Goal: Task Accomplishment & Management: Manage account settings

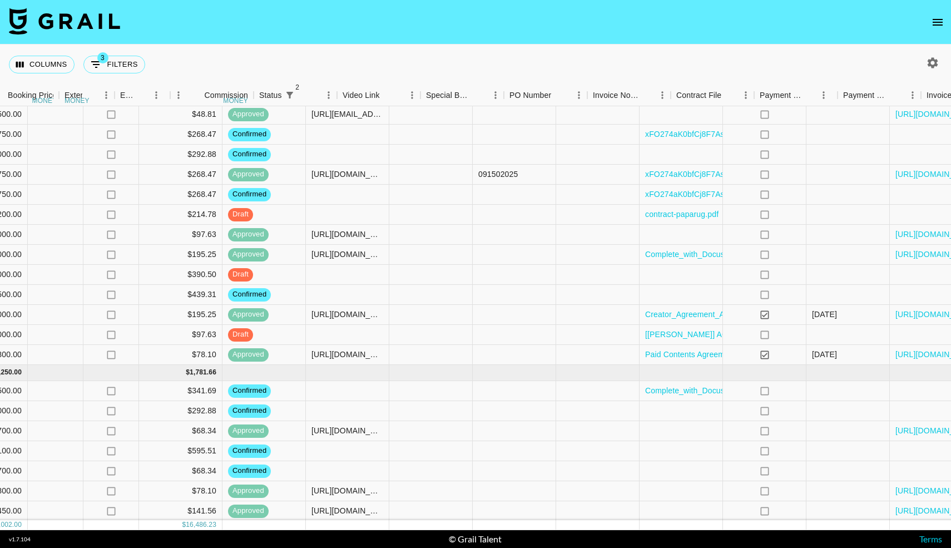
scroll to position [1151, 881]
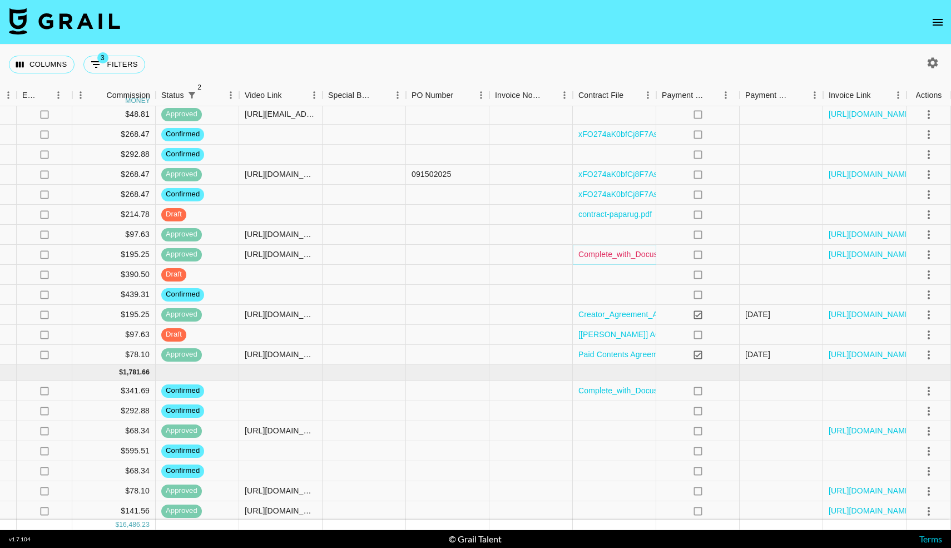
click at [602, 255] on link "Complete_with_Docusign_Silent_and_Amanda_x_R.pdf" at bounding box center [677, 254] width 198 height 11
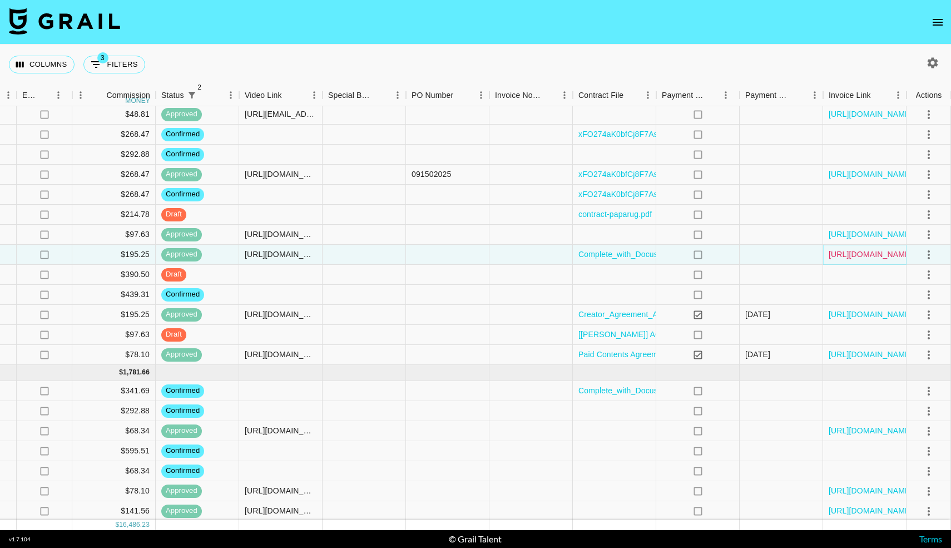
click at [887, 257] on link "https://in.xero.com/cEIx035vwBW7w86v9zUMqJqPS3maJUP2QLNZRi4F" at bounding box center [871, 254] width 84 height 11
click at [842, 258] on link "https://in.xero.com/cEIx035vwBW7w86v9zUMqJqPS3maJUP2QLNZRi4F" at bounding box center [871, 254] width 84 height 11
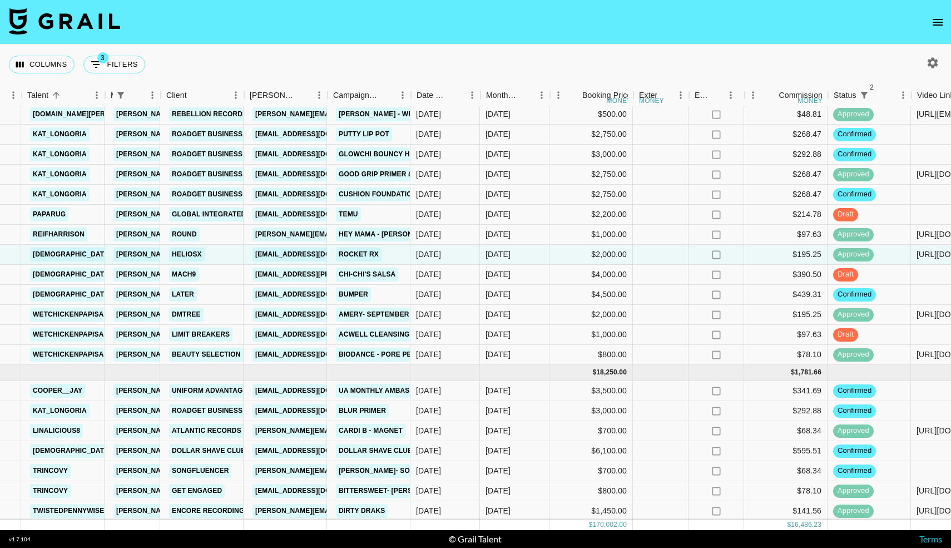
scroll to position [1151, 209]
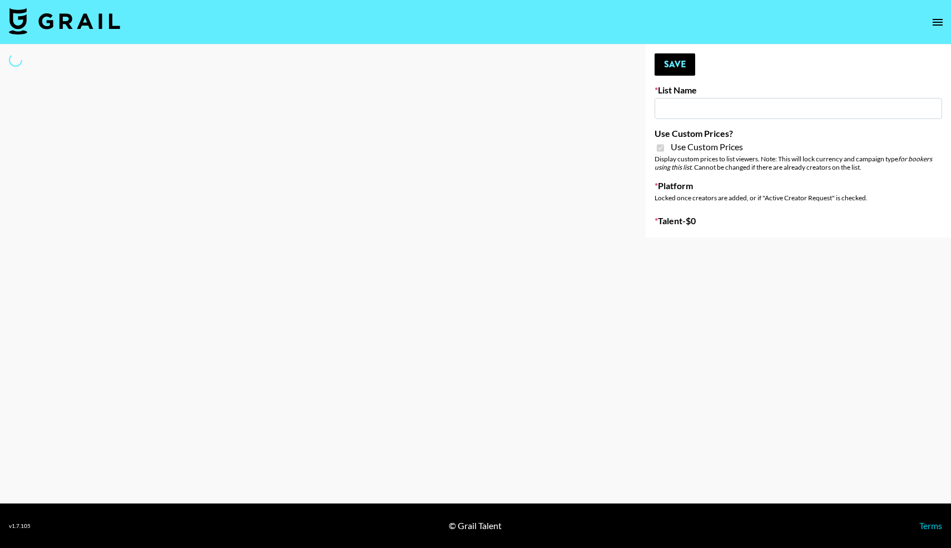
type input "Pretti Make-Up AI Assistant"
checkbox input "true"
select select "Brand"
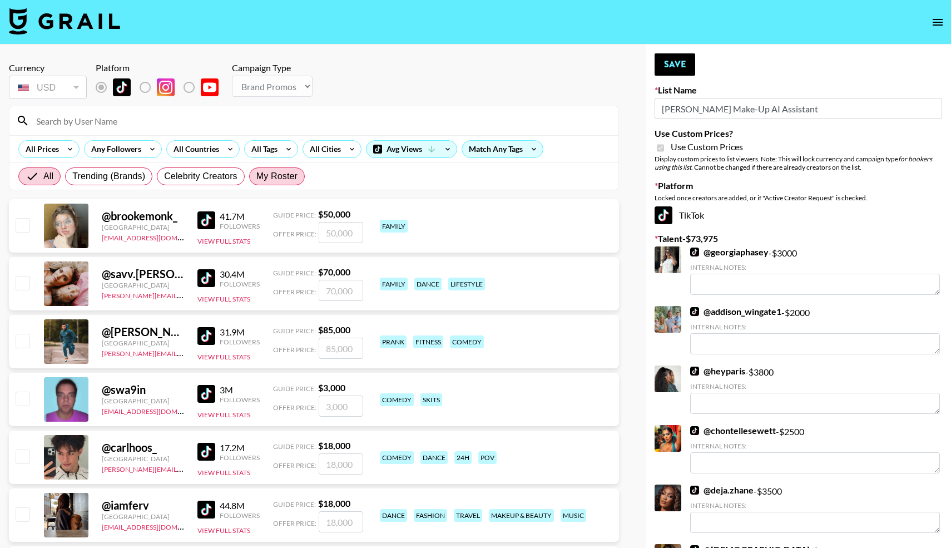
click at [281, 178] on span "My Roster" at bounding box center [276, 176] width 41 height 13
click at [256, 176] on input "My Roster" at bounding box center [256, 176] width 0 height 0
radio input "true"
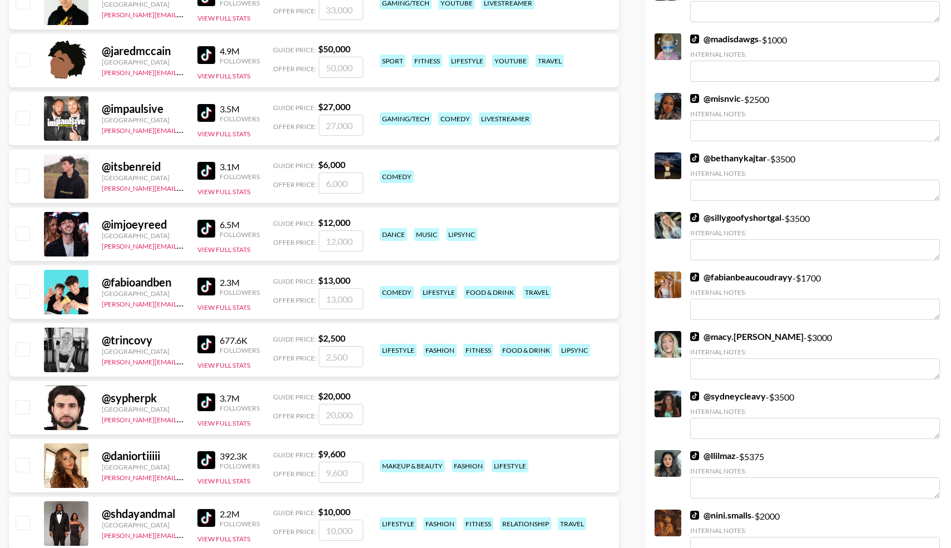
scroll to position [572, 0]
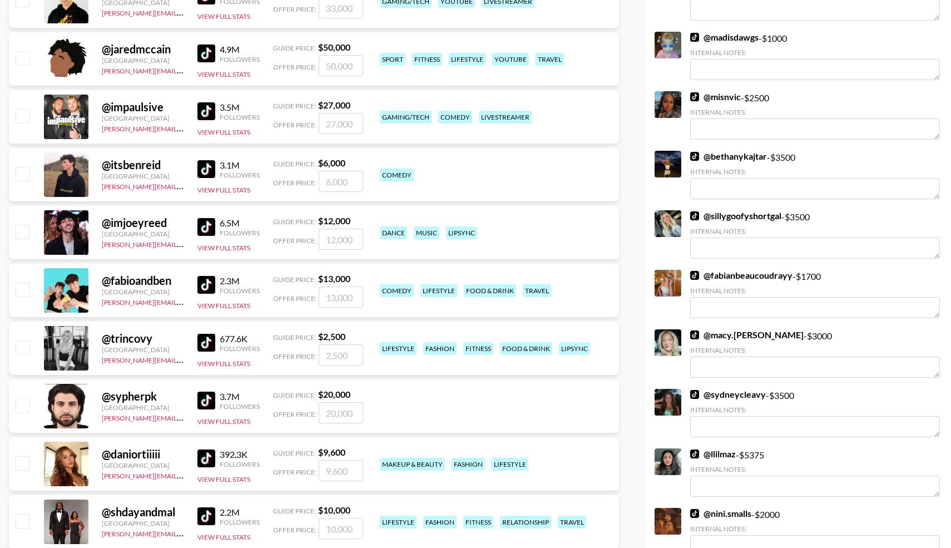
click at [24, 344] on input "checkbox" at bounding box center [22, 346] width 13 height 13
checkbox input "true"
drag, startPoint x: 352, startPoint y: 355, endPoint x: 314, endPoint y: 353, distance: 37.9
click at [314, 353] on div "Offer Price: 2500" at bounding box center [318, 354] width 90 height 21
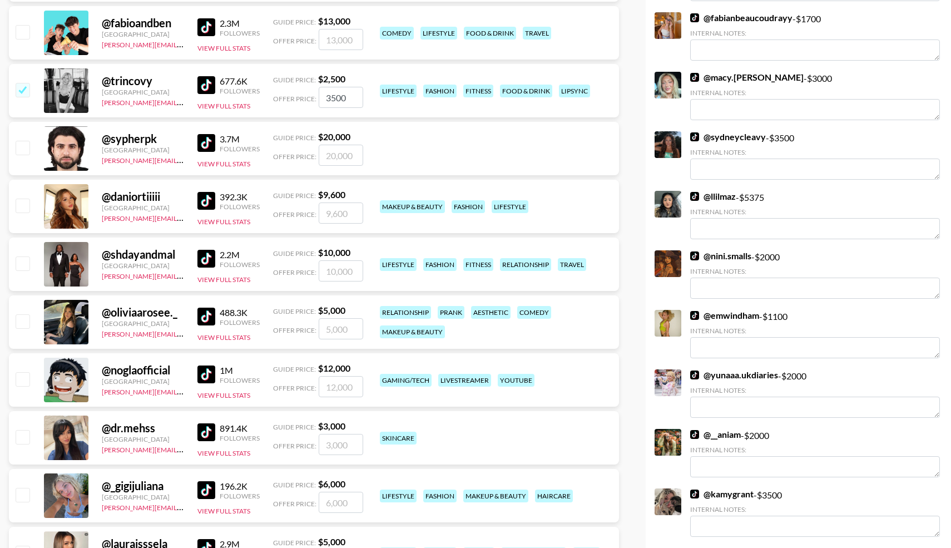
scroll to position [830, 0]
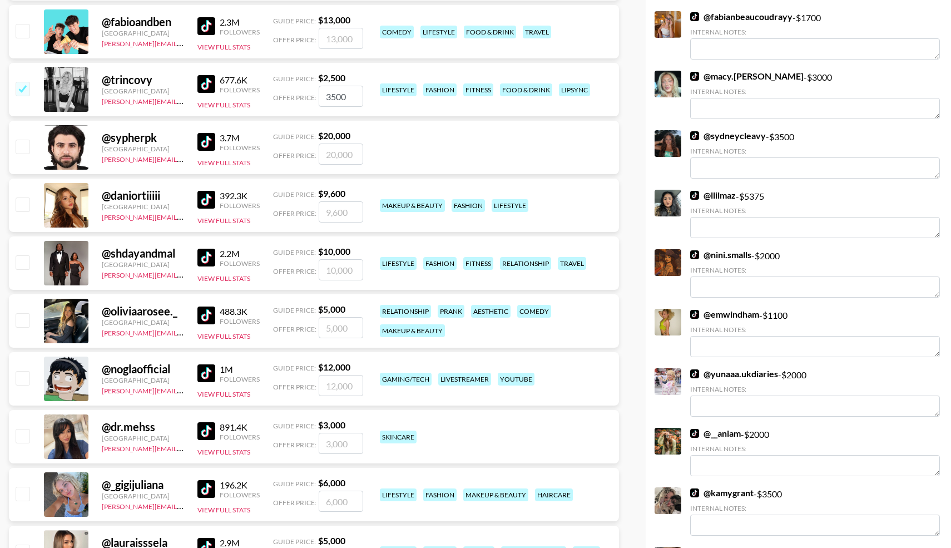
type input "3500"
click at [21, 316] on input "checkbox" at bounding box center [22, 319] width 13 height 13
checkbox input "true"
drag, startPoint x: 348, startPoint y: 325, endPoint x: 296, endPoint y: 324, distance: 51.7
click at [296, 324] on div "Offer Price: 5000" at bounding box center [318, 327] width 90 height 21
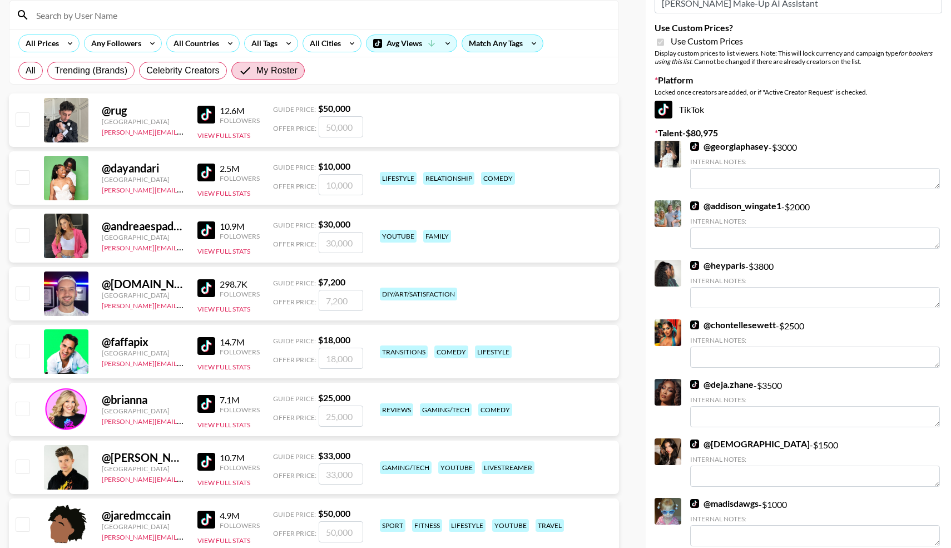
scroll to position [0, 0]
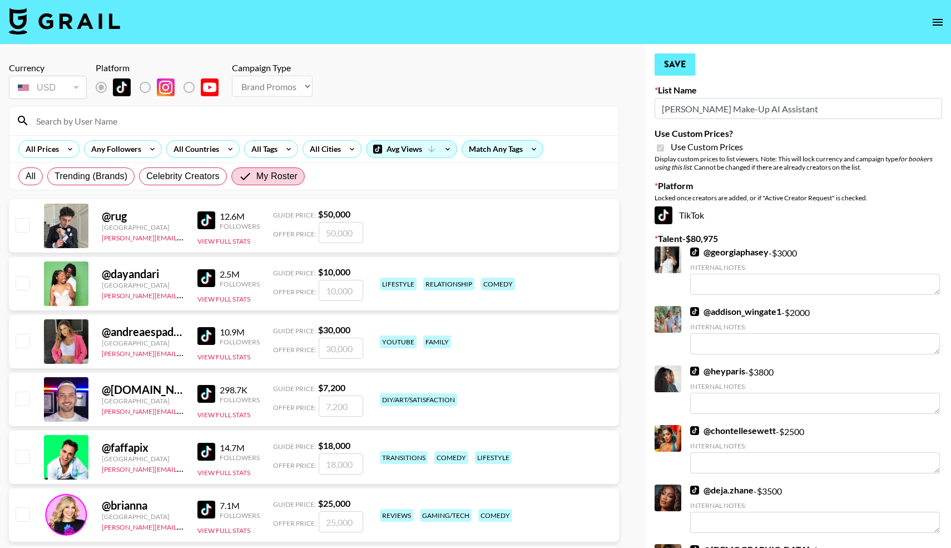
type input "3500"
click at [673, 72] on button "Save" at bounding box center [674, 64] width 41 height 22
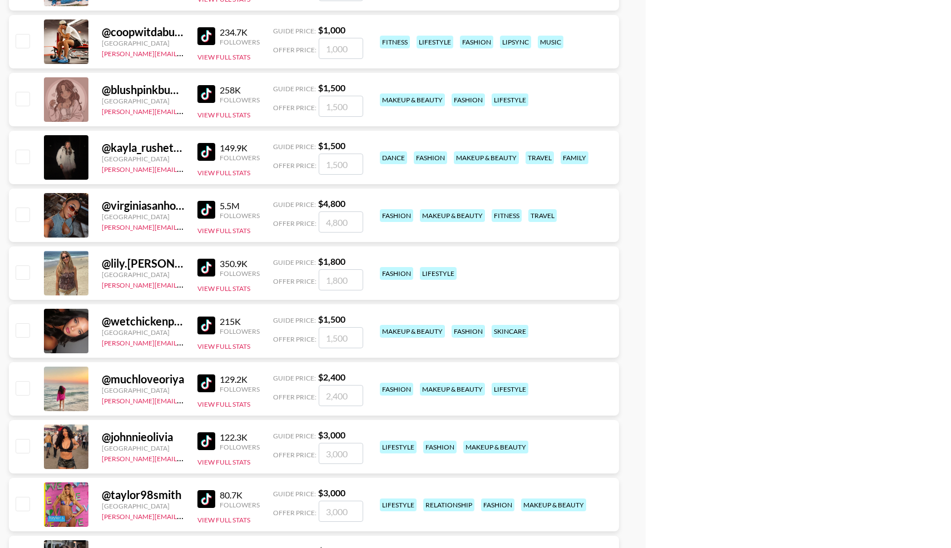
scroll to position [3193, 0]
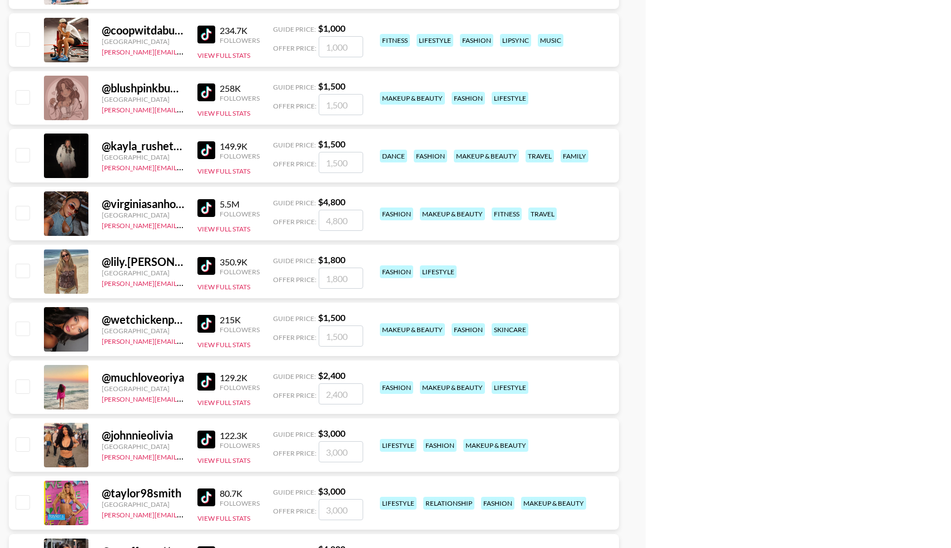
click at [18, 150] on input "checkbox" at bounding box center [22, 154] width 13 height 13
checkbox input "true"
type input "1500"
click at [18, 329] on input "checkbox" at bounding box center [22, 327] width 13 height 13
checkbox input "true"
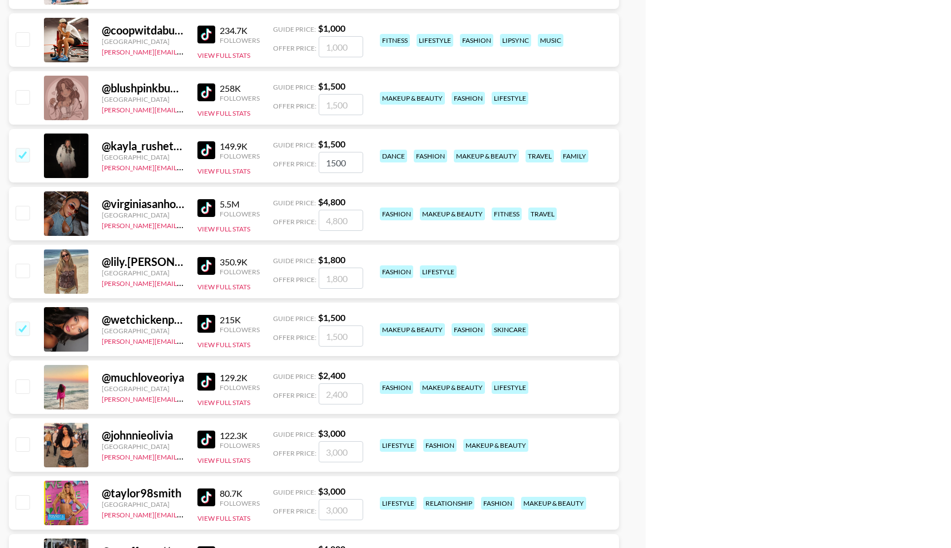
type input "1500"
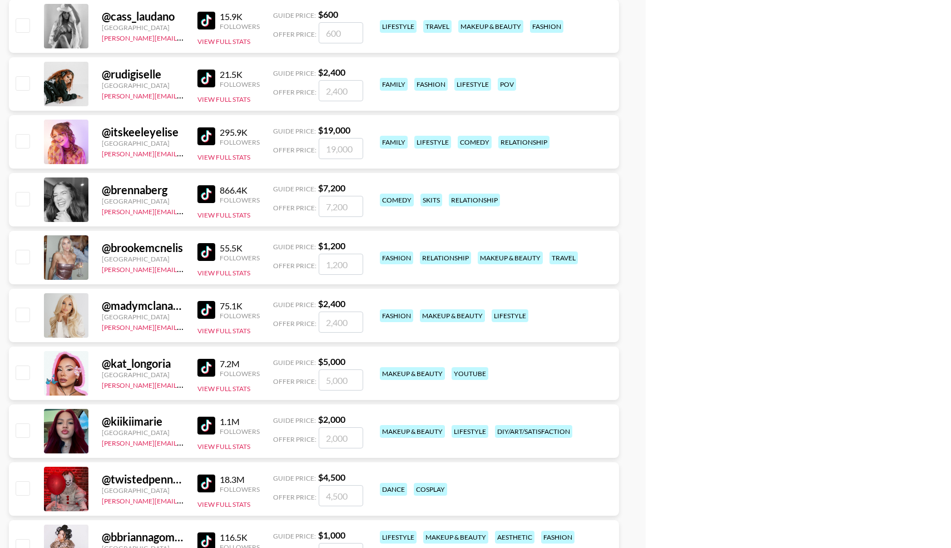
scroll to position [4155, 0]
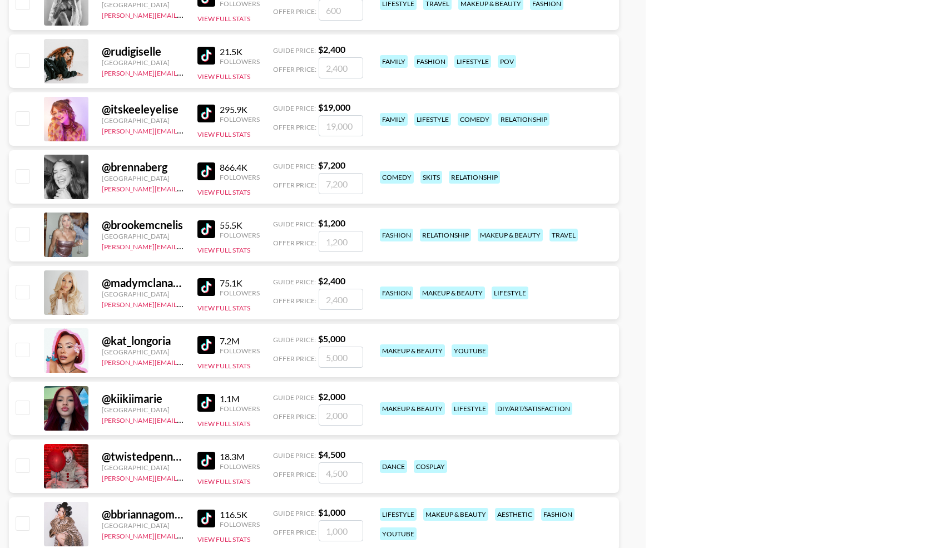
click at [24, 345] on input "checkbox" at bounding box center [22, 349] width 13 height 13
checkbox input "true"
drag, startPoint x: 354, startPoint y: 357, endPoint x: 292, endPoint y: 356, distance: 62.3
click at [292, 358] on div "Offer Price: 5000" at bounding box center [318, 356] width 90 height 21
type input "3500"
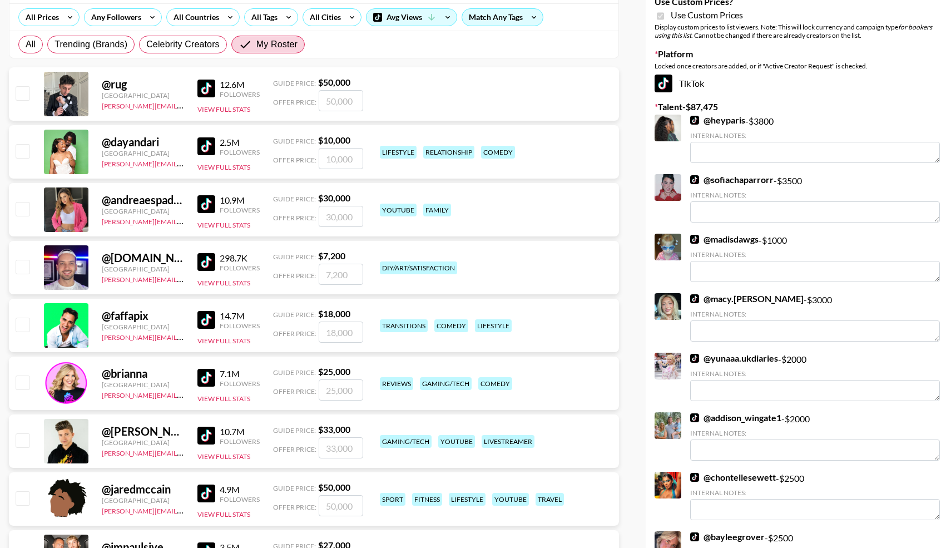
scroll to position [0, 0]
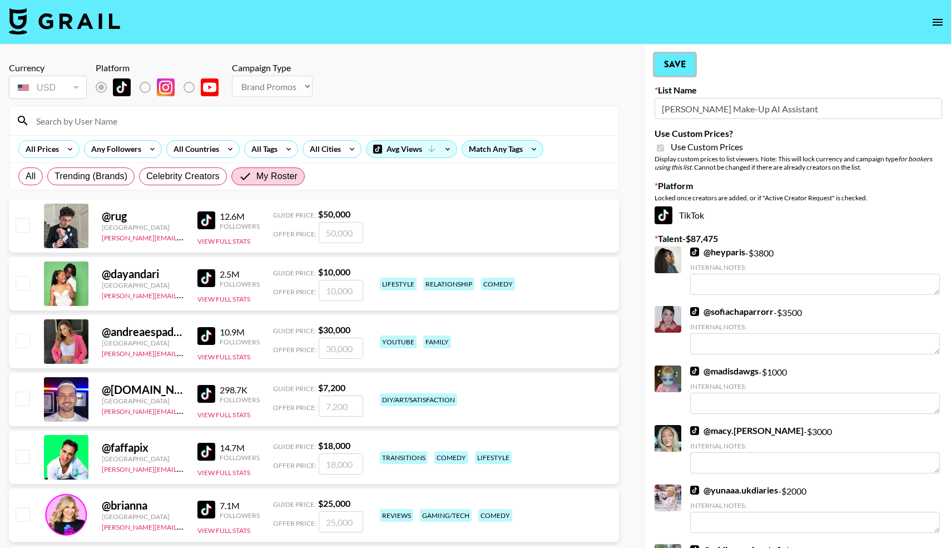
click at [674, 75] on button "Save" at bounding box center [674, 64] width 41 height 22
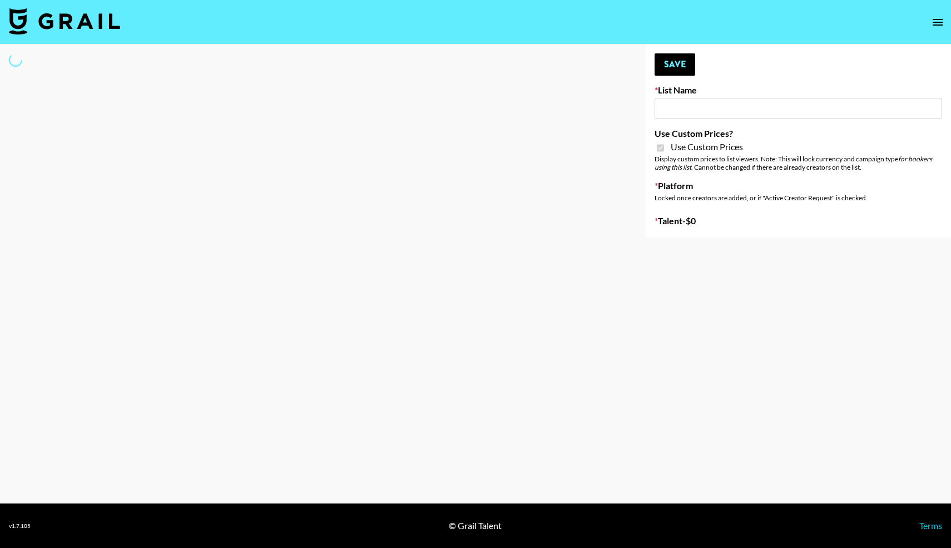
type input "**Noschinko UGC**"
checkbox input "true"
select select "Brand"
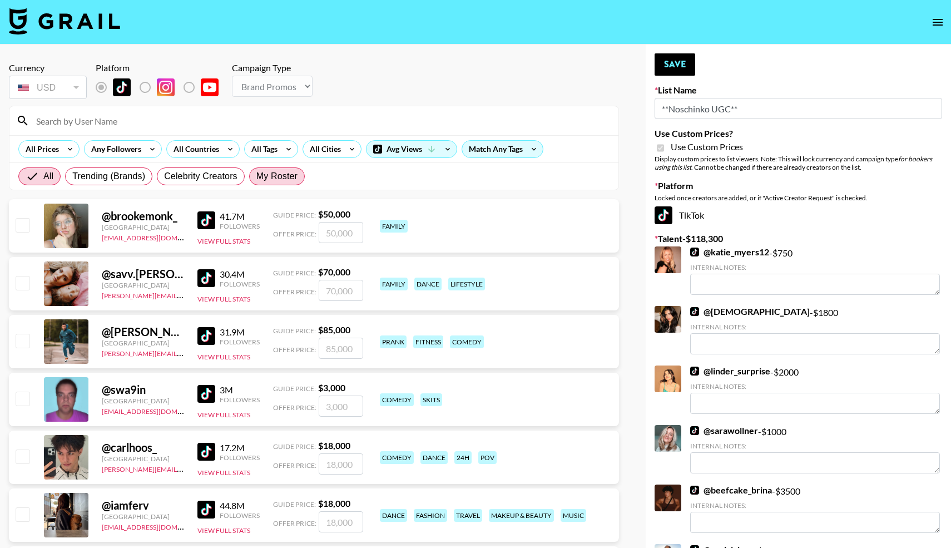
click at [272, 177] on span "My Roster" at bounding box center [276, 176] width 41 height 13
click at [256, 176] on input "My Roster" at bounding box center [256, 176] width 0 height 0
radio input "true"
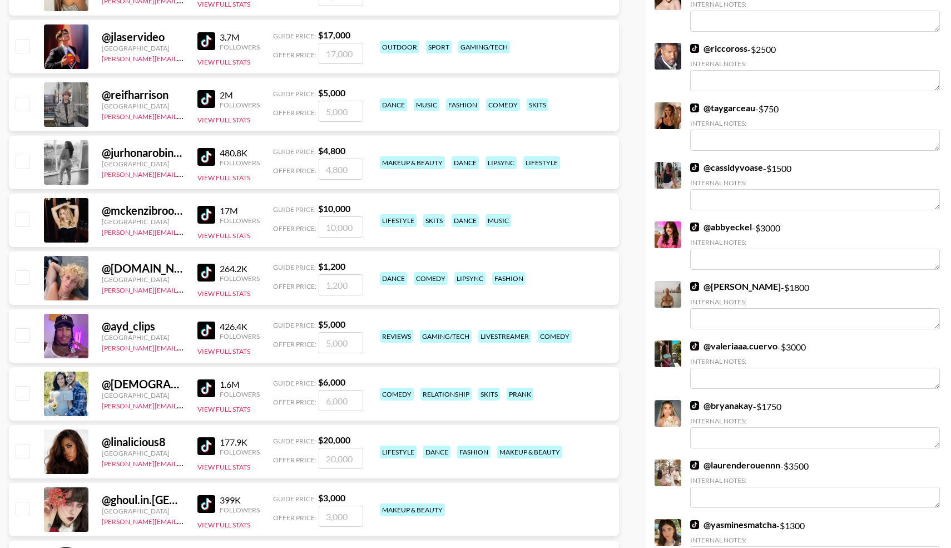
scroll to position [1466, 0]
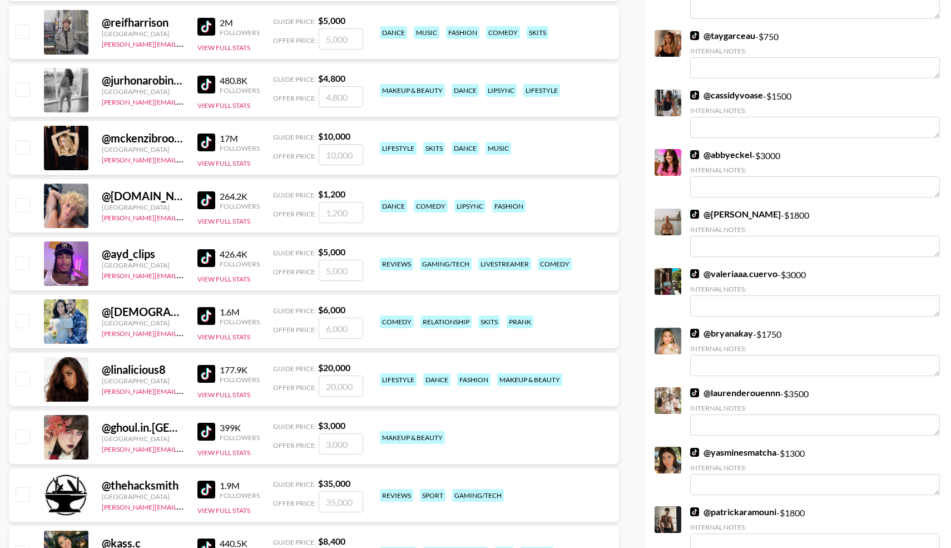
click at [23, 319] on input "checkbox" at bounding box center [22, 320] width 13 height 13
checkbox input "true"
drag, startPoint x: 351, startPoint y: 326, endPoint x: 306, endPoint y: 330, distance: 45.2
click at [306, 330] on div "Offer Price: 6000" at bounding box center [318, 328] width 90 height 21
type input "3500"
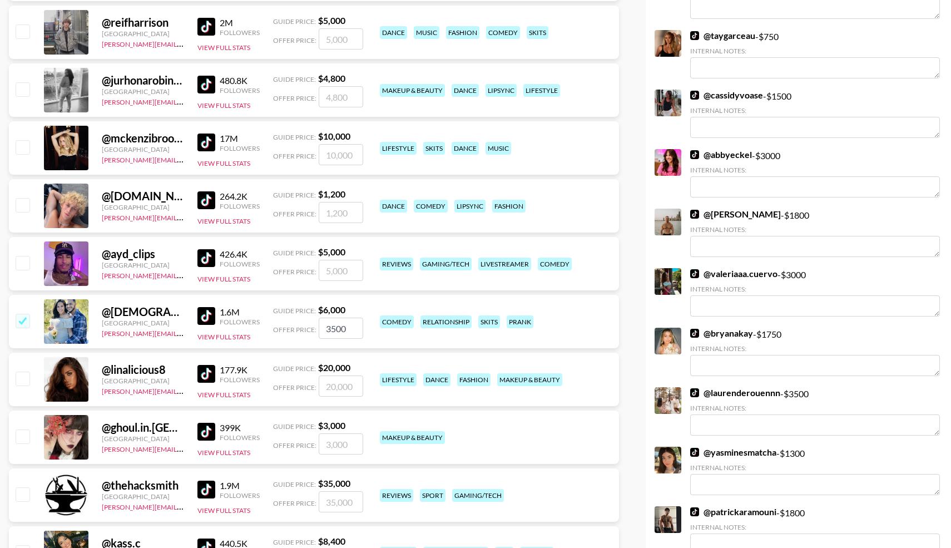
click at [26, 377] on input "checkbox" at bounding box center [22, 377] width 13 height 13
checkbox input "true"
drag, startPoint x: 355, startPoint y: 384, endPoint x: 295, endPoint y: 380, distance: 59.7
click at [295, 380] on div "Offer Price: 20000" at bounding box center [318, 385] width 90 height 21
type input "10000"
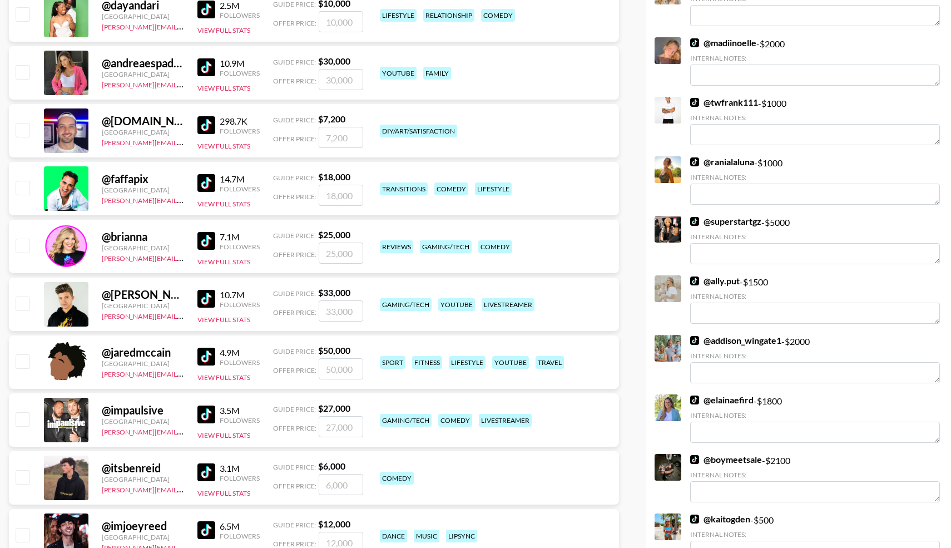
scroll to position [0, 0]
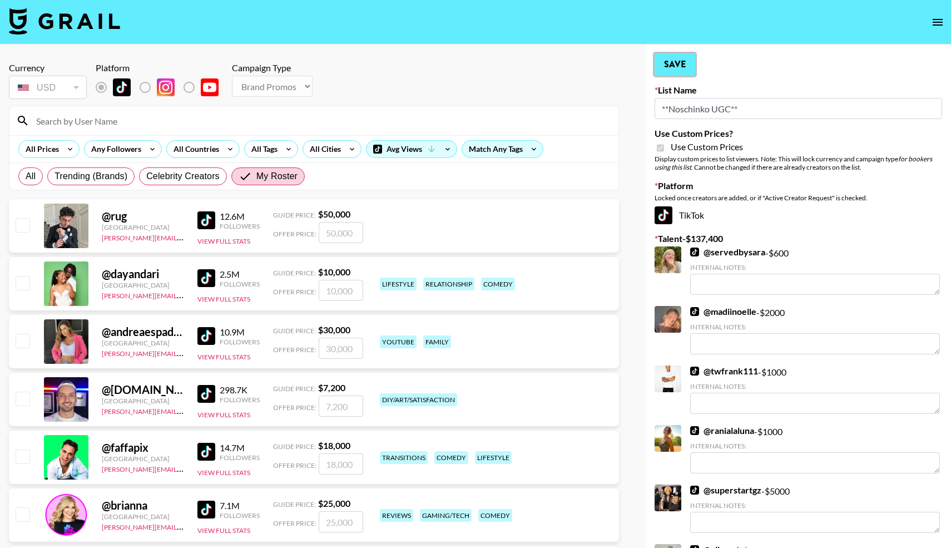
click at [673, 62] on button "Save" at bounding box center [674, 64] width 41 height 22
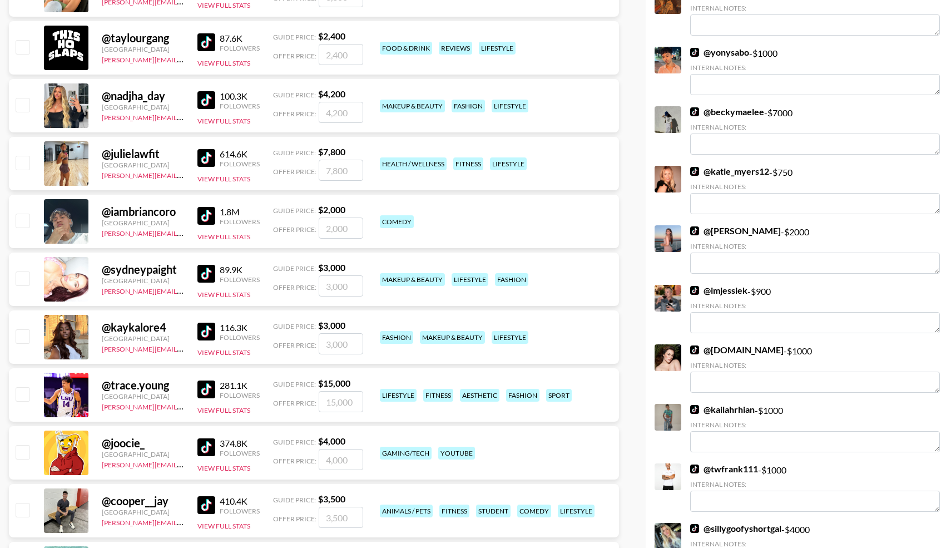
scroll to position [2321, 0]
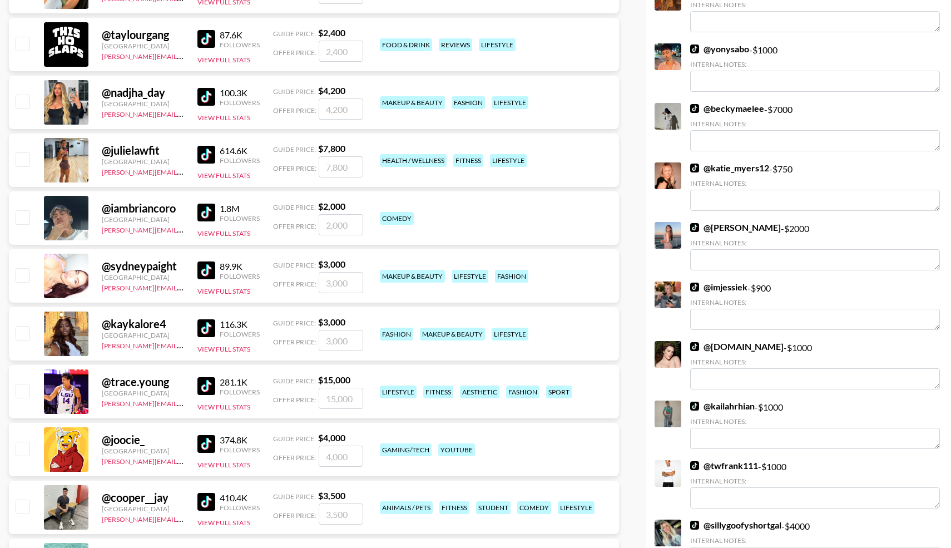
click at [23, 393] on input "checkbox" at bounding box center [22, 390] width 13 height 13
checkbox input "true"
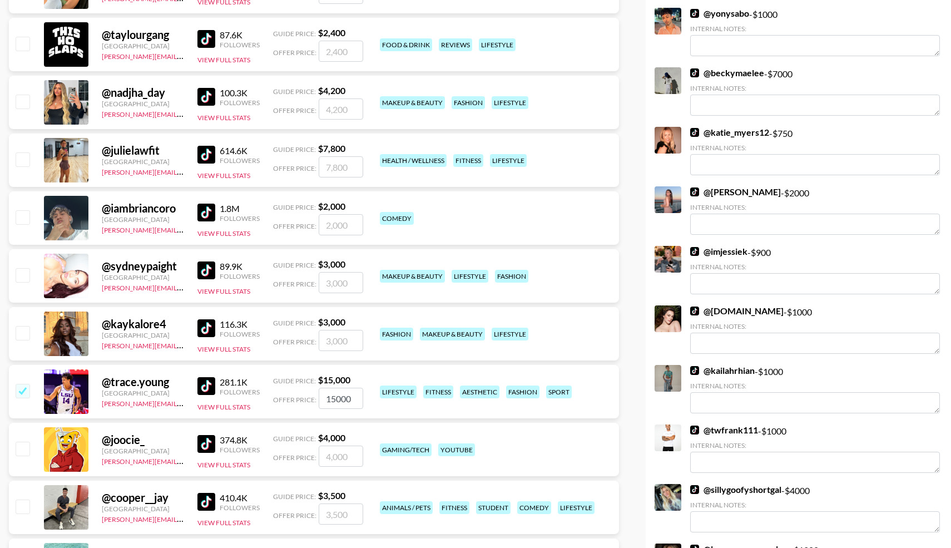
drag, startPoint x: 356, startPoint y: 399, endPoint x: 298, endPoint y: 399, distance: 58.4
click at [298, 399] on div "Offer Price: 15000" at bounding box center [318, 398] width 90 height 21
type input "8000"
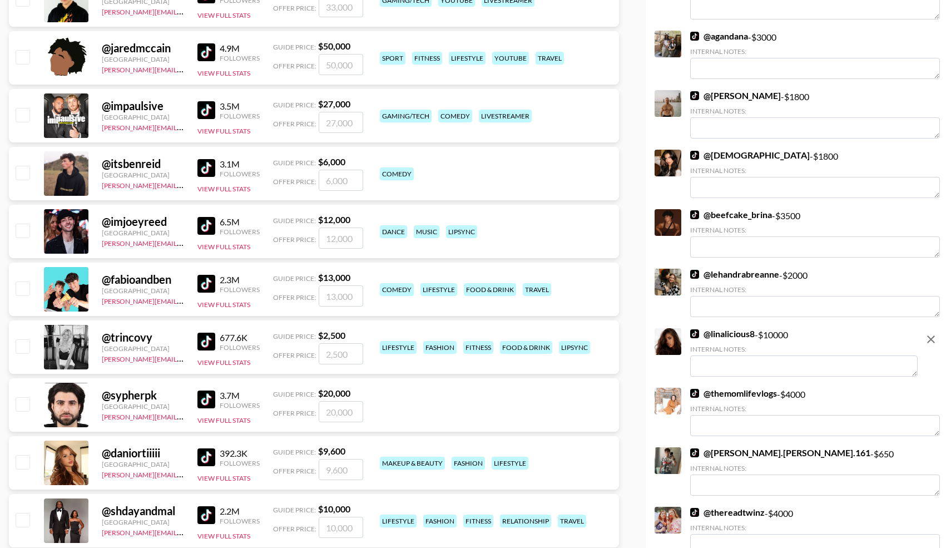
scroll to position [0, 0]
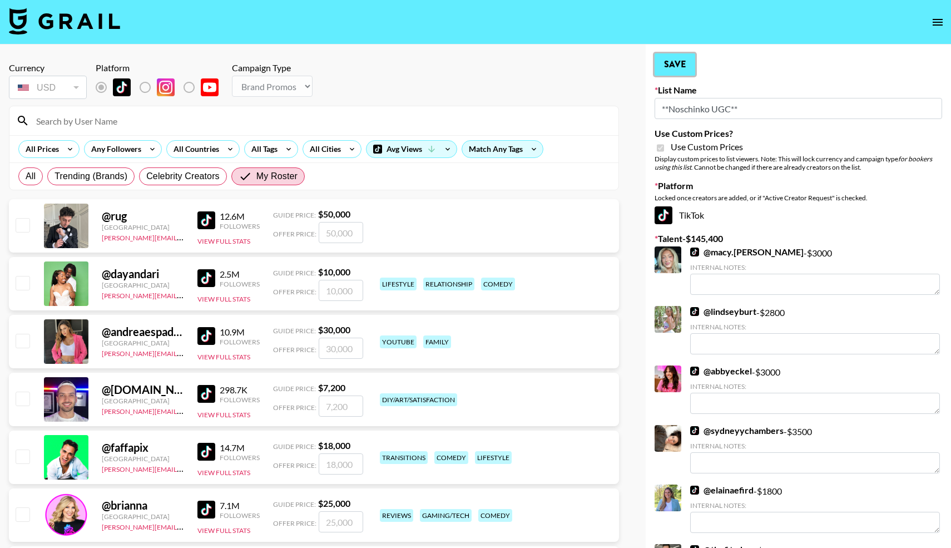
click at [679, 57] on button "Save" at bounding box center [674, 64] width 41 height 22
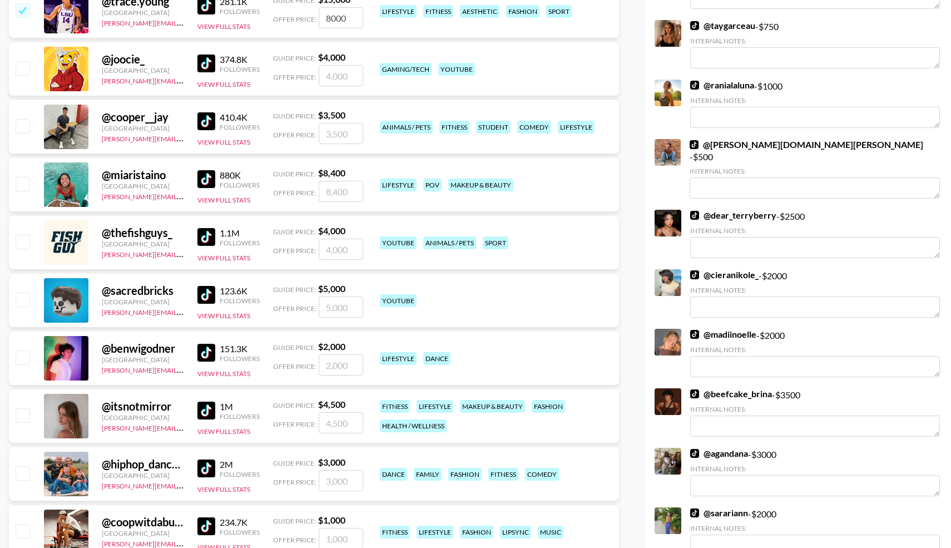
scroll to position [2703, 0]
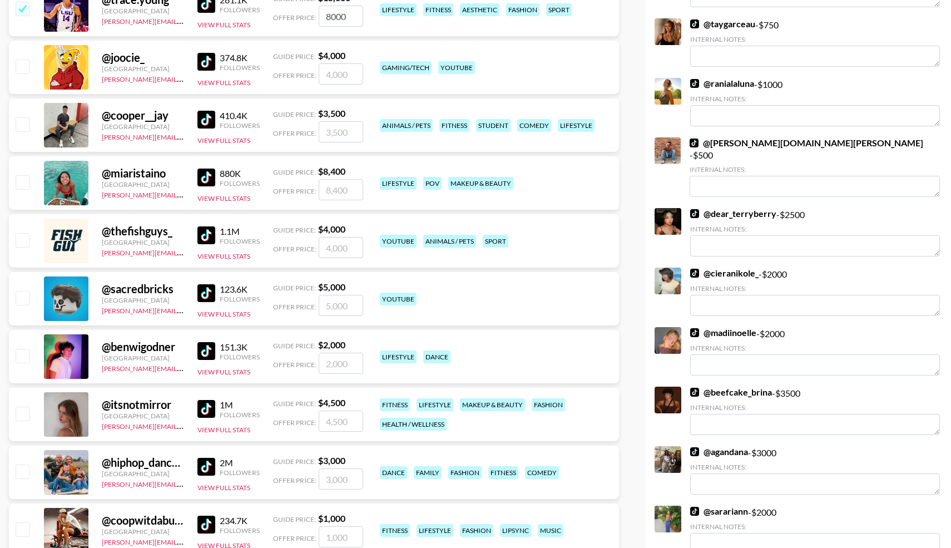
click at [23, 127] on input "checkbox" at bounding box center [22, 123] width 13 height 13
checkbox input "true"
type input "3500"
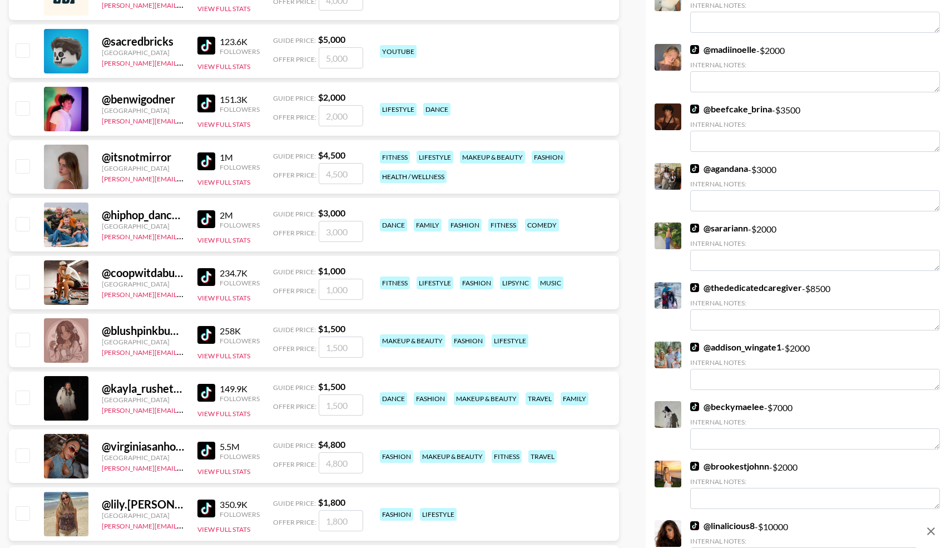
scroll to position [2952, 0]
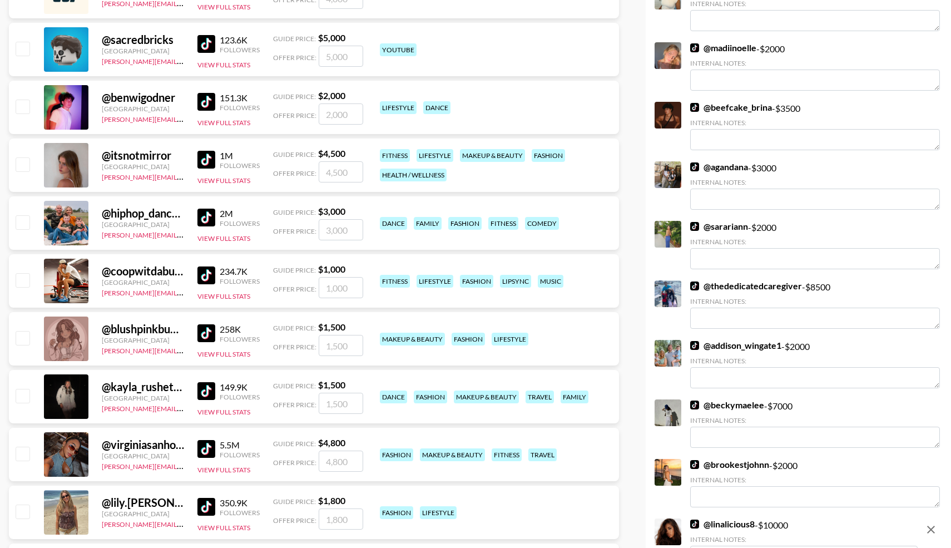
click at [23, 396] on input "checkbox" at bounding box center [22, 395] width 13 height 13
checkbox input "true"
type input "1500"
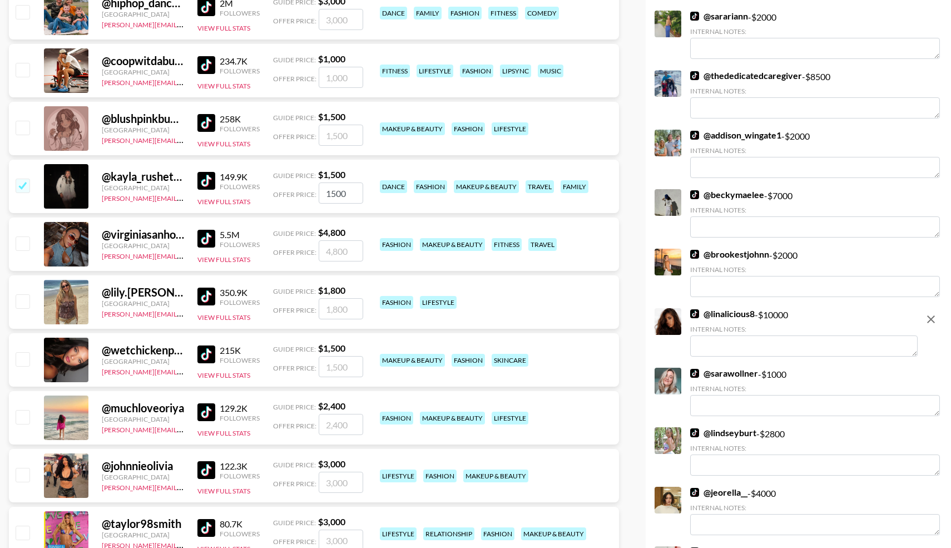
scroll to position [3166, 0]
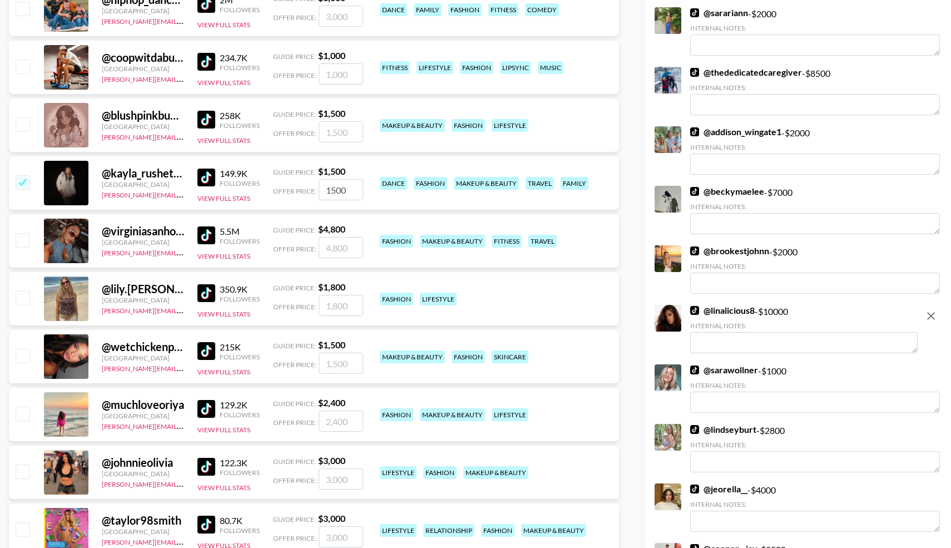
click at [22, 357] on input "checkbox" at bounding box center [22, 355] width 13 height 13
checkbox input "true"
type input "1500"
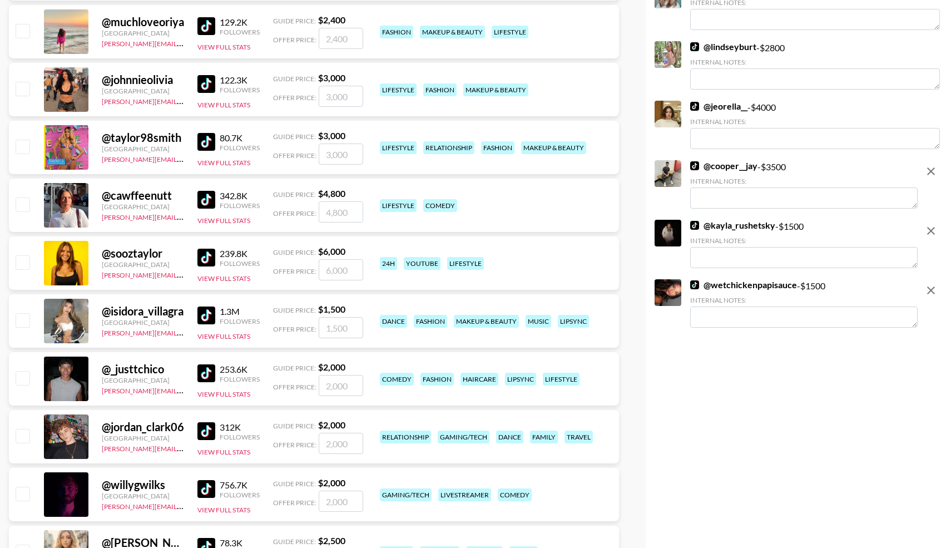
scroll to position [3553, 0]
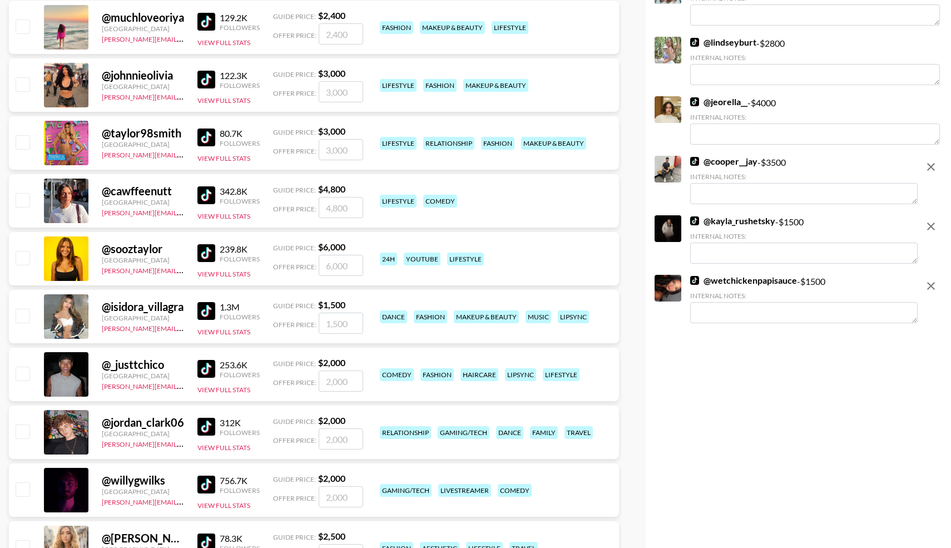
click at [23, 434] on input "checkbox" at bounding box center [22, 430] width 13 height 13
checkbox input "true"
type input "2000"
checkbox input "false"
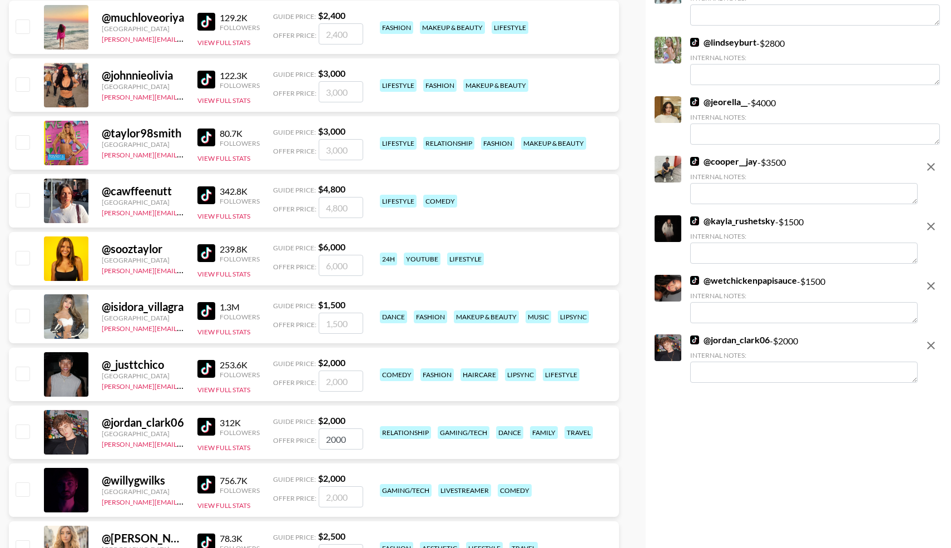
checkbox input "false"
click at [25, 371] on input "checkbox" at bounding box center [22, 372] width 13 height 13
checkbox input "true"
type input "2000"
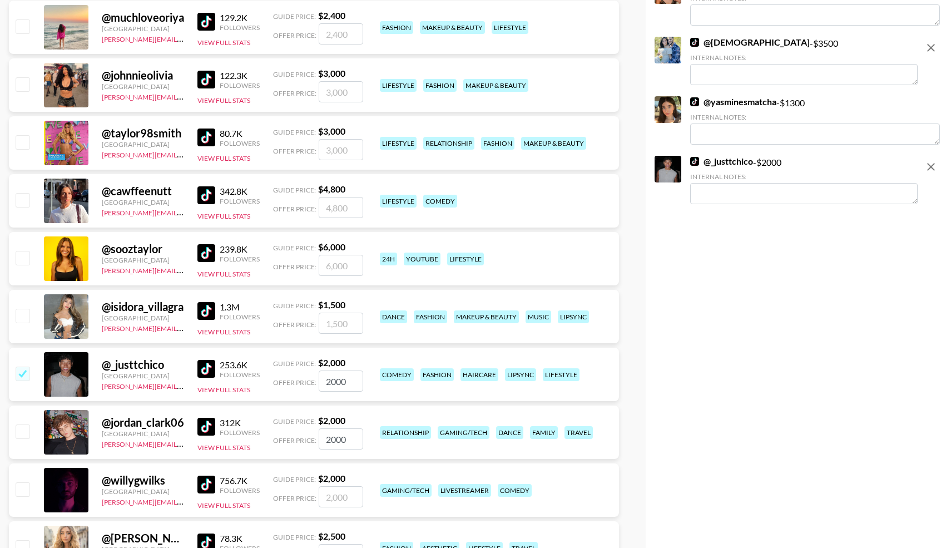
click at [21, 431] on input "checkbox" at bounding box center [22, 430] width 13 height 13
checkbox input "true"
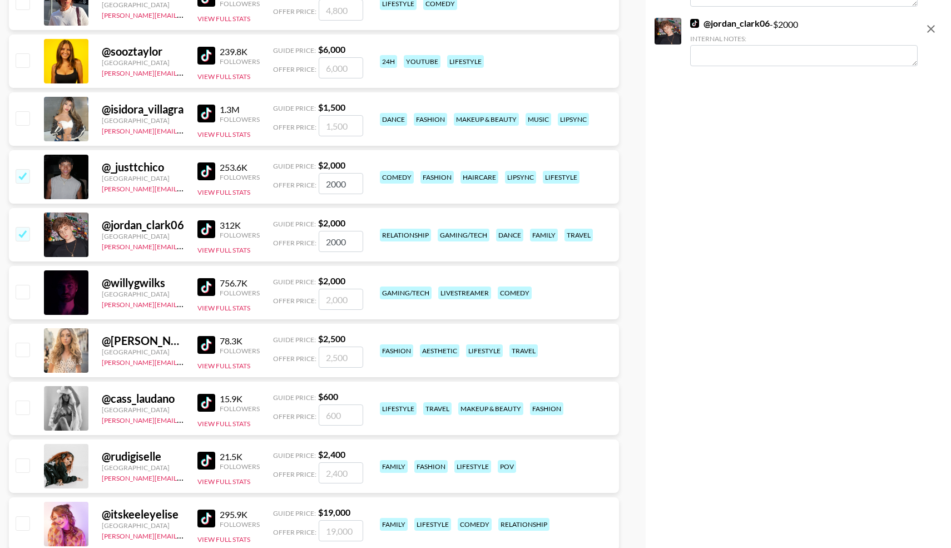
scroll to position [3753, 0]
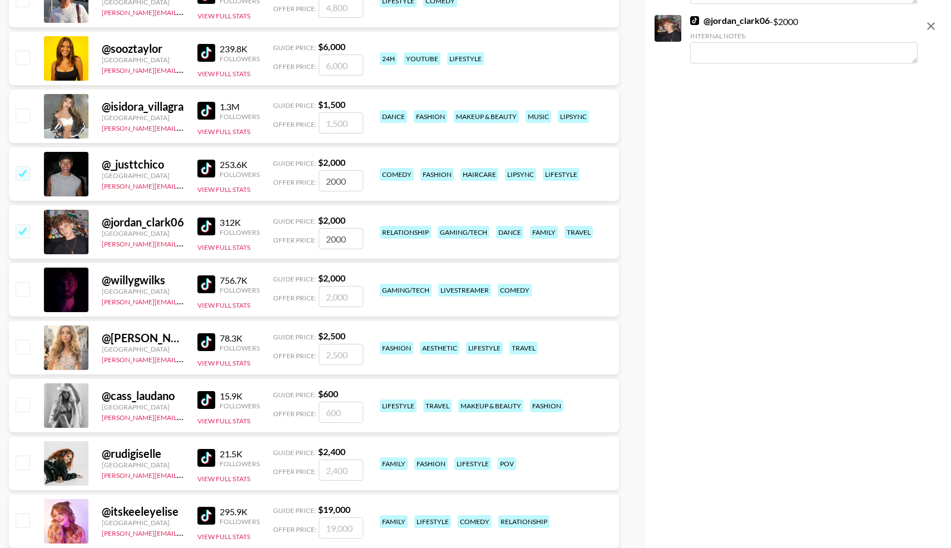
click at [18, 347] on input "checkbox" at bounding box center [22, 346] width 13 height 13
checkbox input "true"
type input "2500"
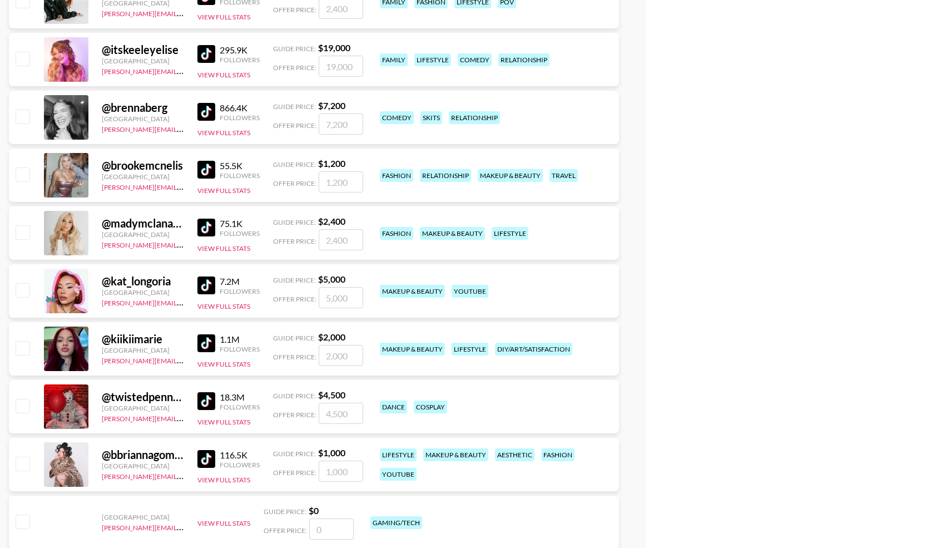
scroll to position [4213, 0]
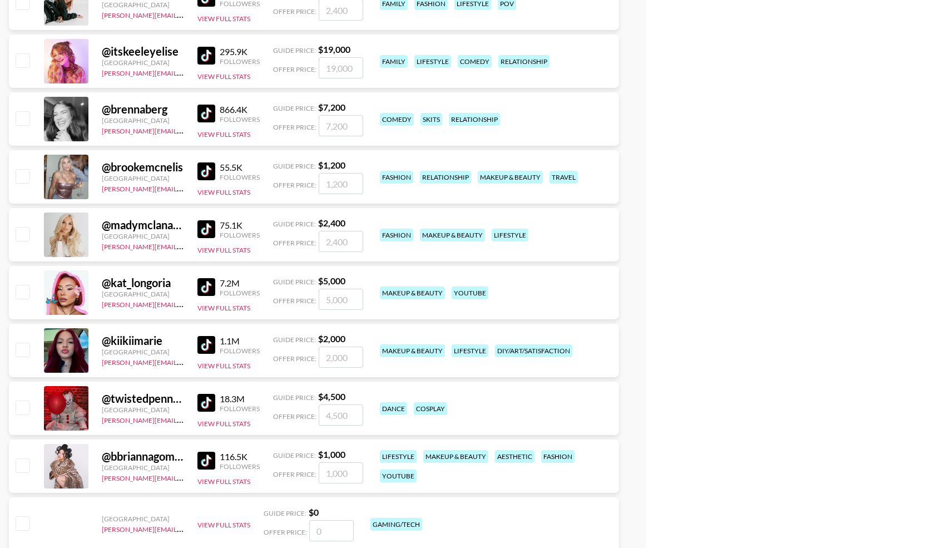
click at [24, 464] on input "checkbox" at bounding box center [22, 464] width 13 height 13
checkbox input "true"
type input "1000"
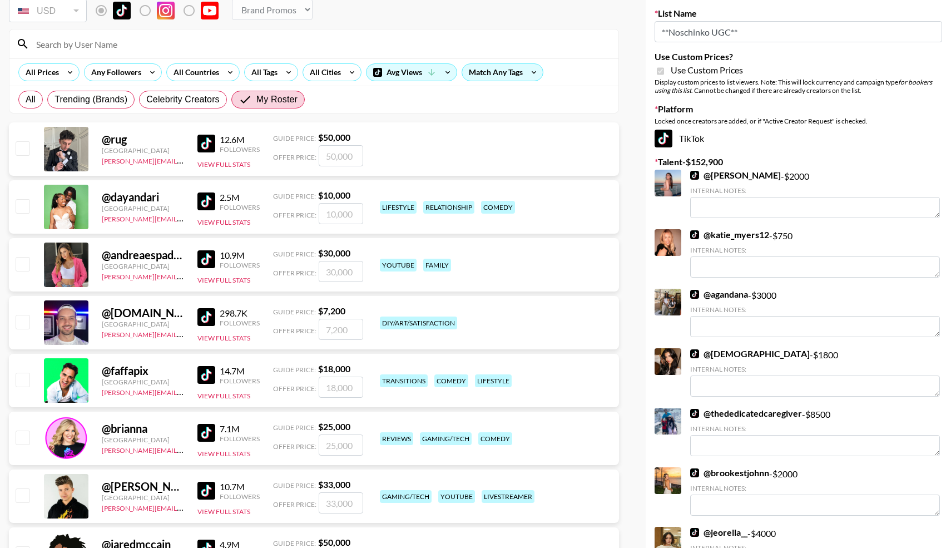
scroll to position [0, 0]
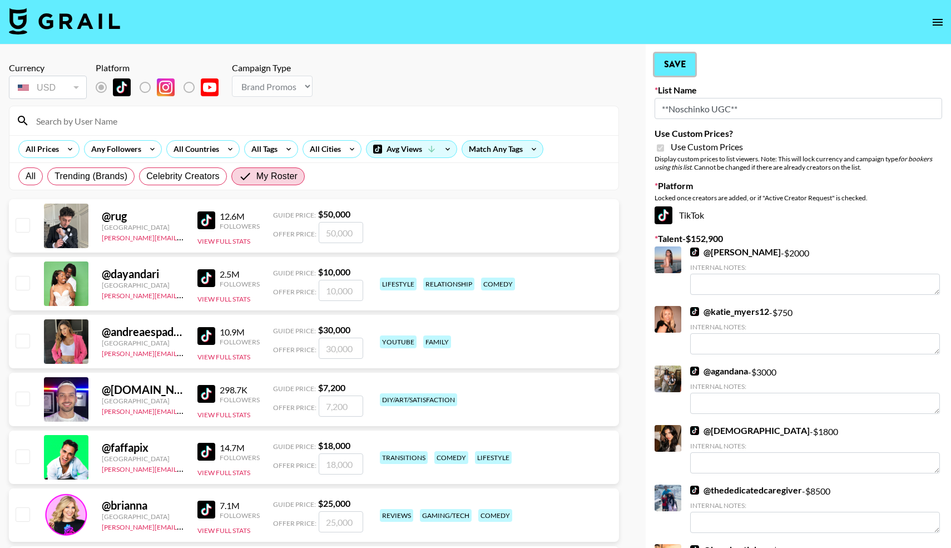
click at [667, 62] on button "Save" at bounding box center [674, 64] width 41 height 22
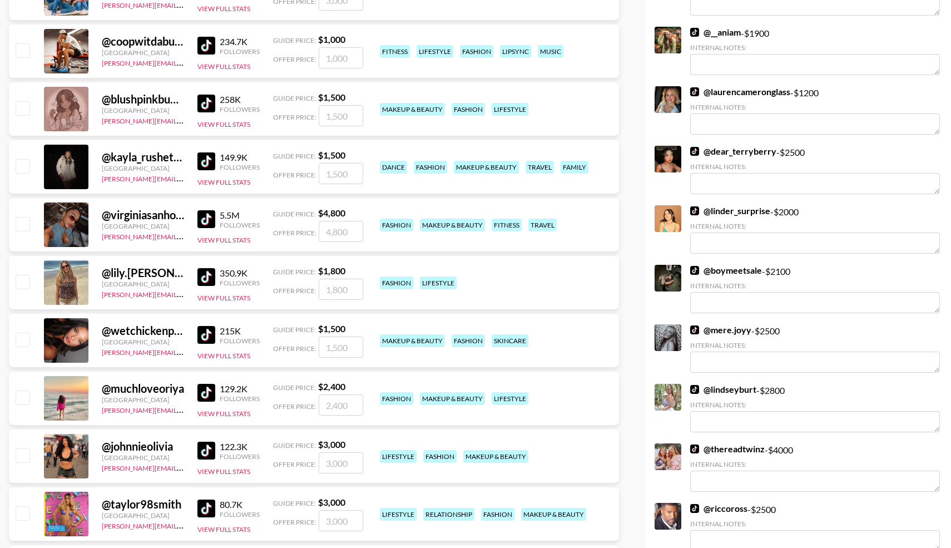
scroll to position [3178, 0]
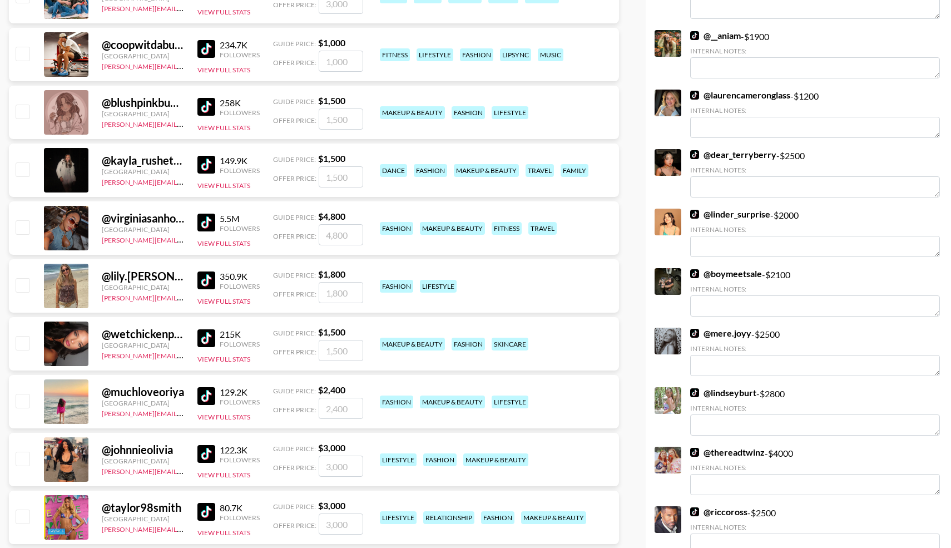
click at [24, 342] on input "checkbox" at bounding box center [22, 342] width 13 height 13
checkbox input "true"
type input "1500"
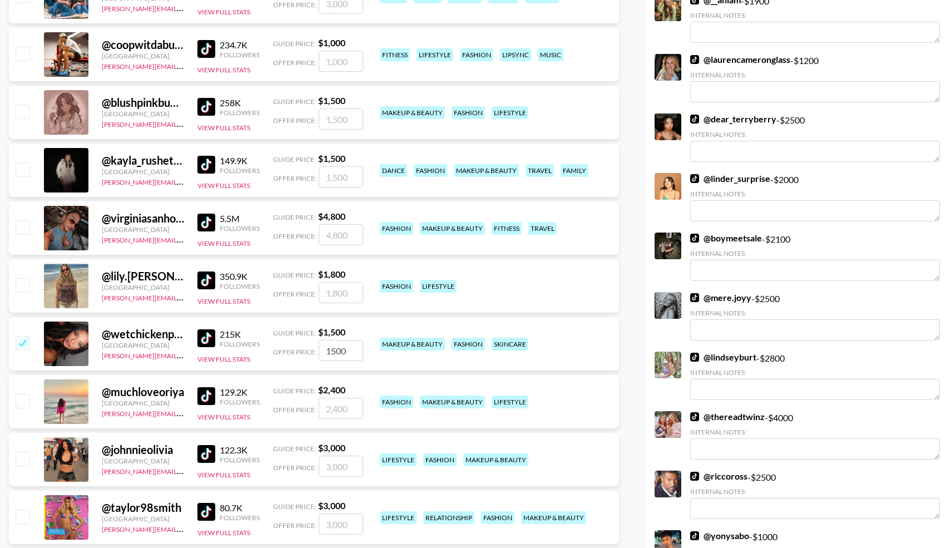
click at [21, 172] on input "checkbox" at bounding box center [22, 168] width 13 height 13
checkbox input "true"
type input "1500"
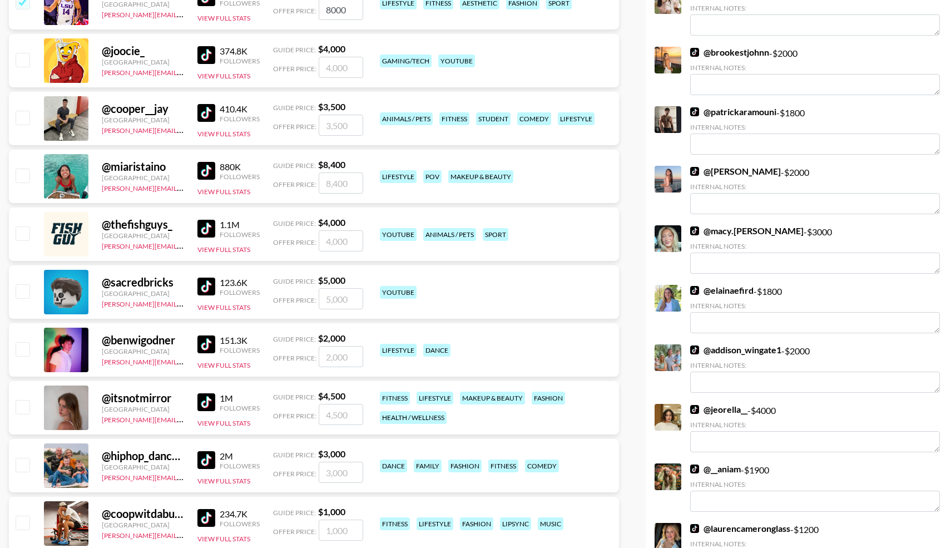
scroll to position [2707, 0]
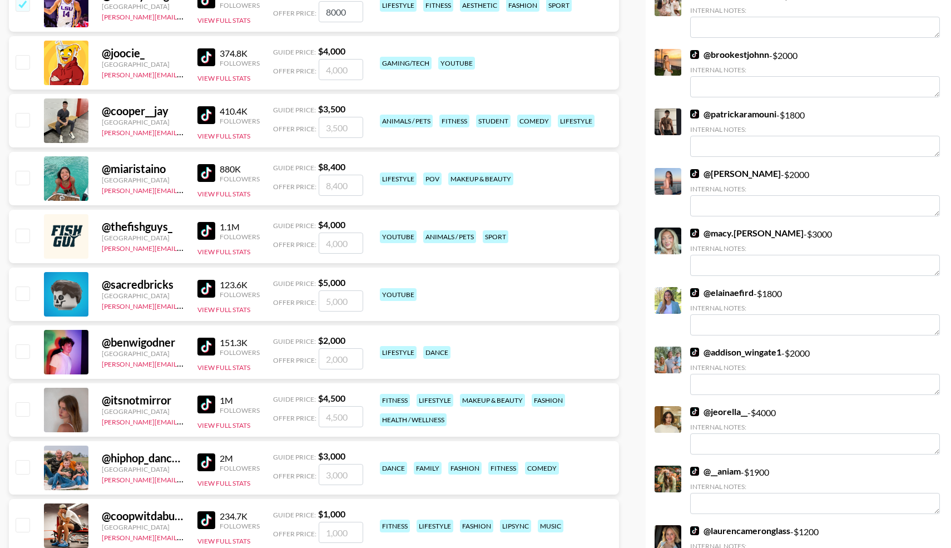
click at [24, 120] on input "checkbox" at bounding box center [22, 119] width 13 height 13
checkbox input "true"
type input "3500"
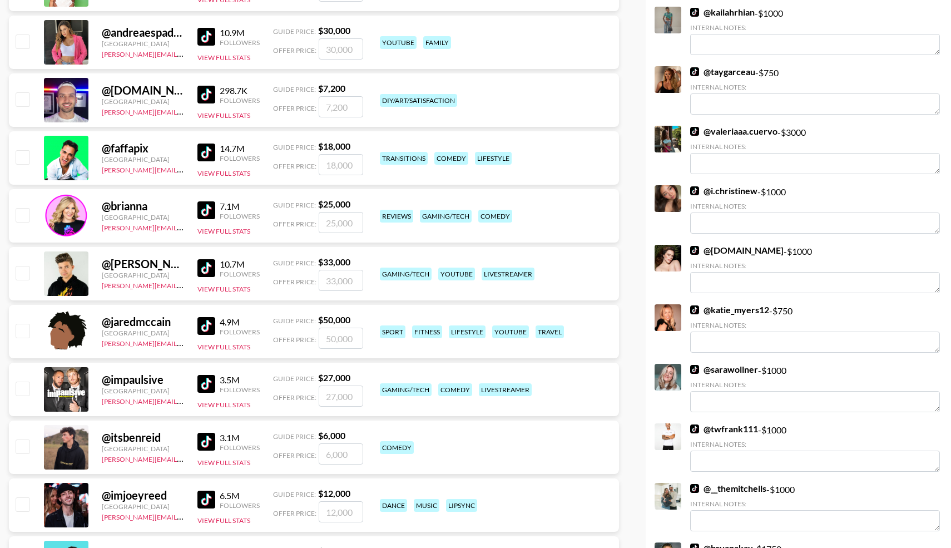
scroll to position [0, 0]
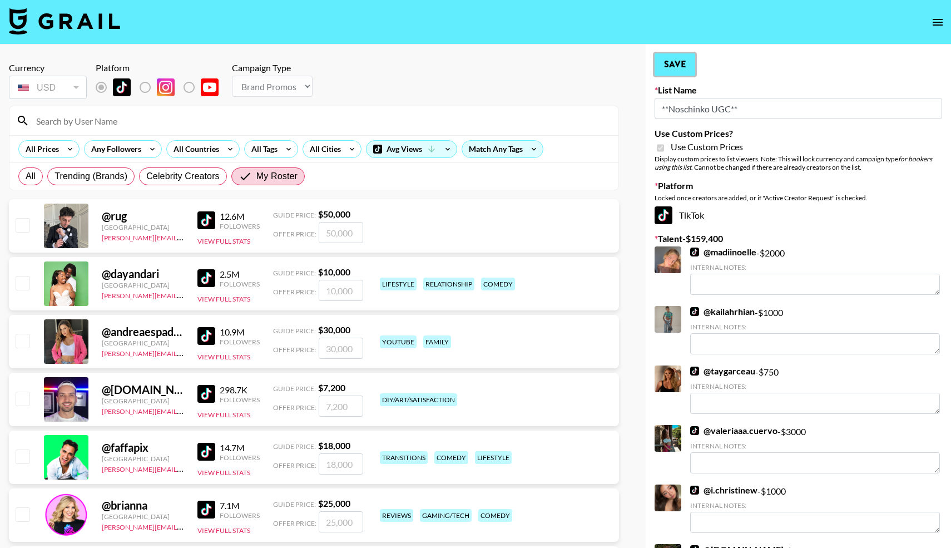
click at [673, 59] on button "Save" at bounding box center [674, 64] width 41 height 22
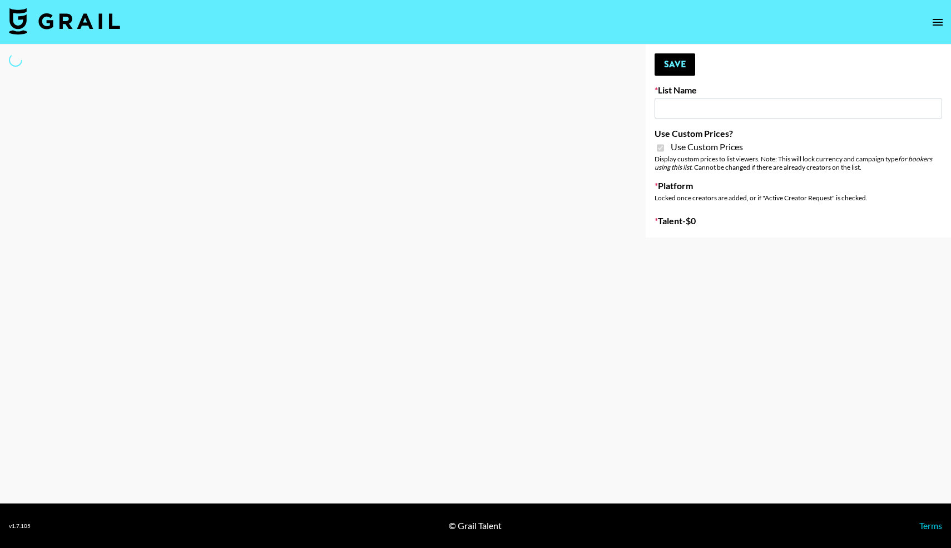
type input "Devon+Lang"
checkbox input "true"
select select "Song"
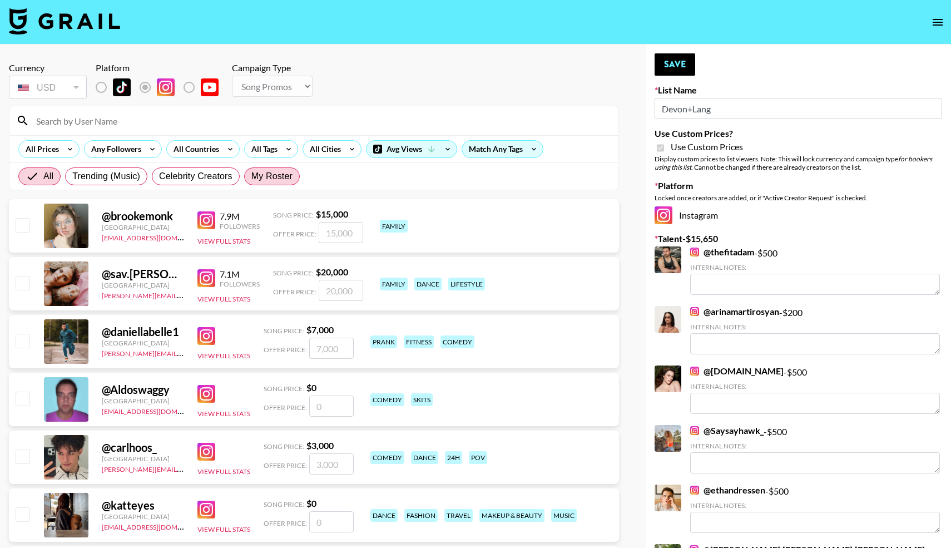
click at [260, 181] on span "My Roster" at bounding box center [271, 176] width 41 height 13
click at [251, 176] on input "My Roster" at bounding box center [251, 176] width 0 height 0
radio input "true"
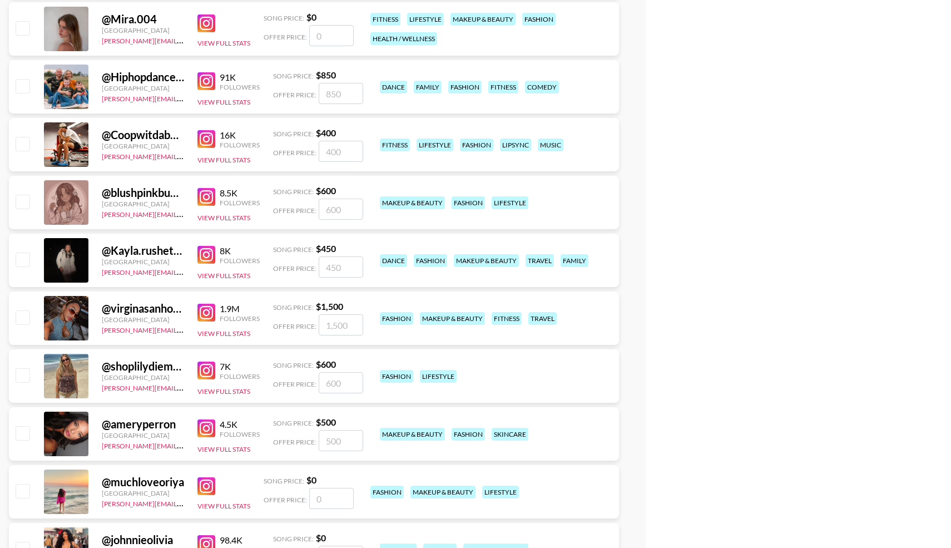
scroll to position [3090, 0]
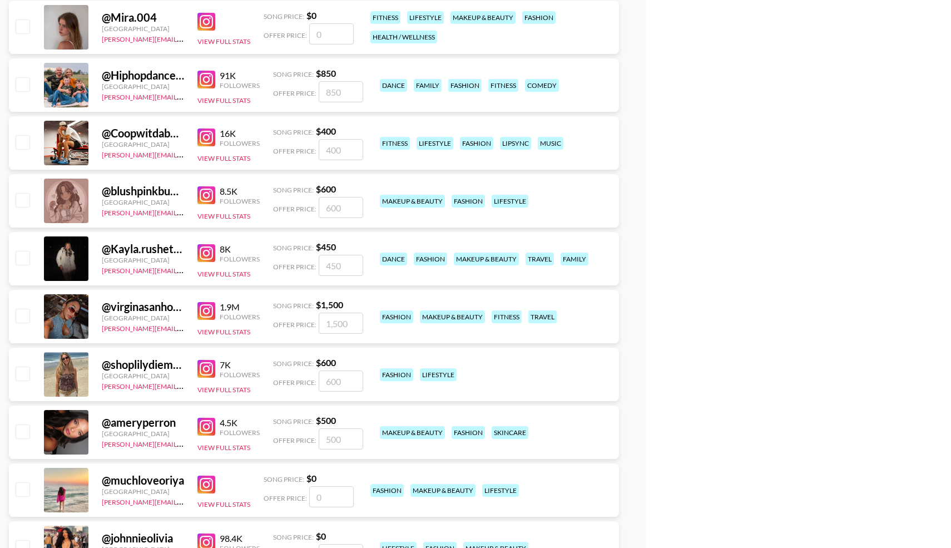
click at [23, 254] on input "checkbox" at bounding box center [22, 257] width 13 height 13
checkbox input "true"
drag, startPoint x: 338, startPoint y: 264, endPoint x: 306, endPoint y: 266, distance: 31.8
click at [307, 266] on div "Offer Price: 450" at bounding box center [318, 265] width 90 height 21
type input "500"
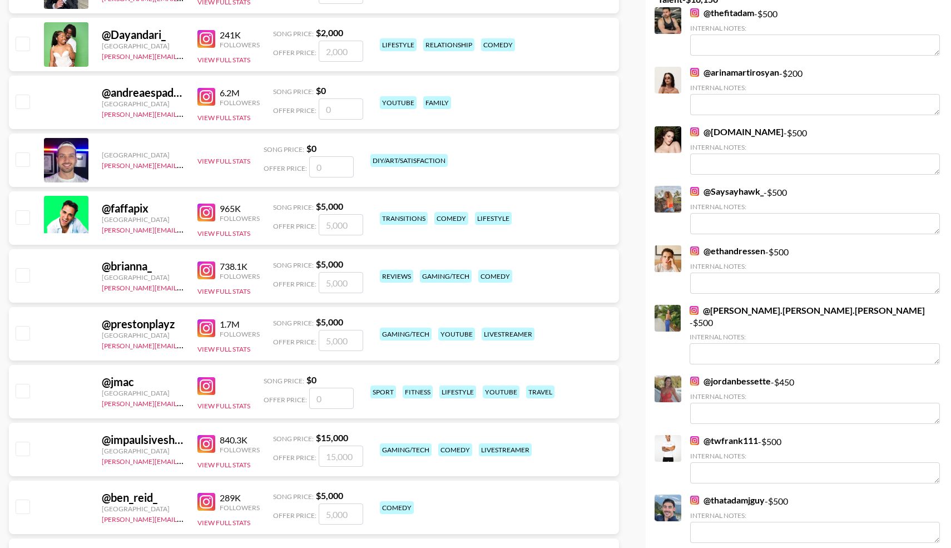
scroll to position [0, 0]
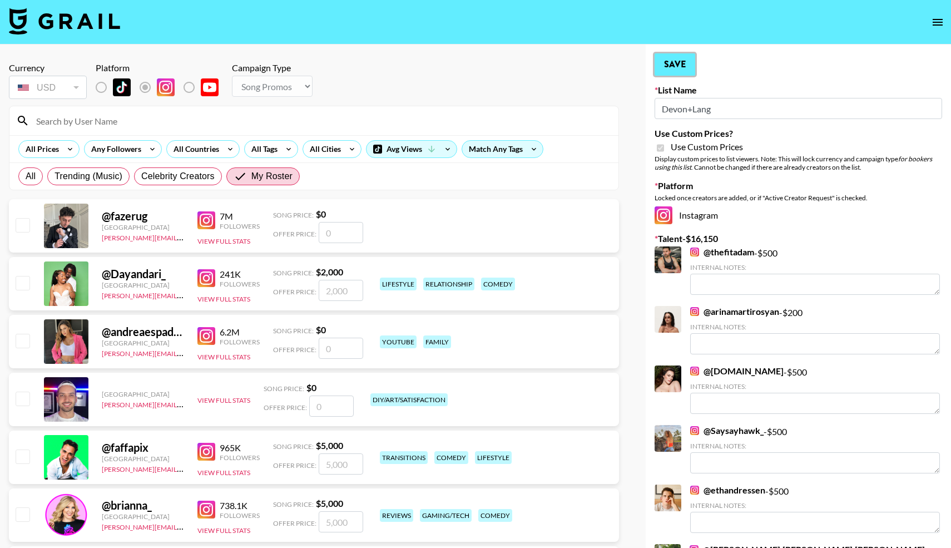
click at [672, 65] on button "Save" at bounding box center [674, 64] width 41 height 22
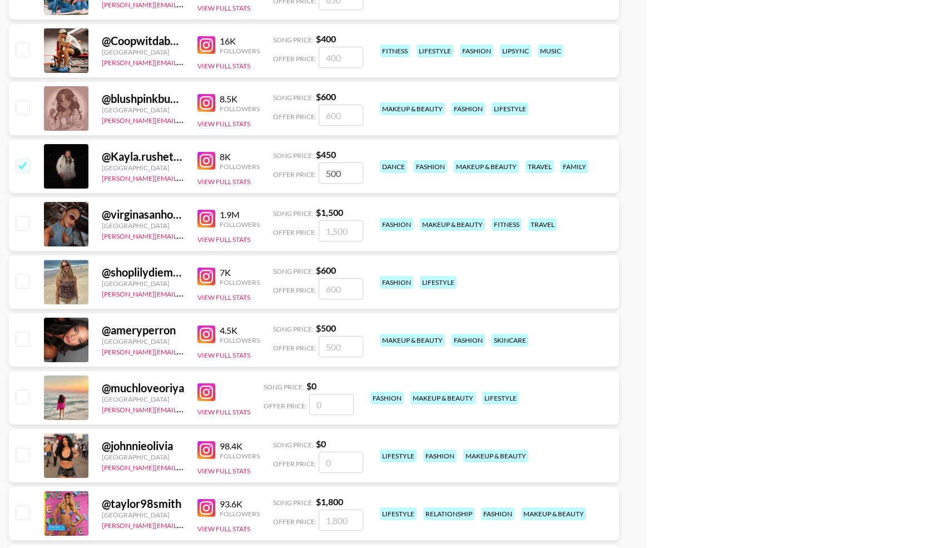
scroll to position [3250, 0]
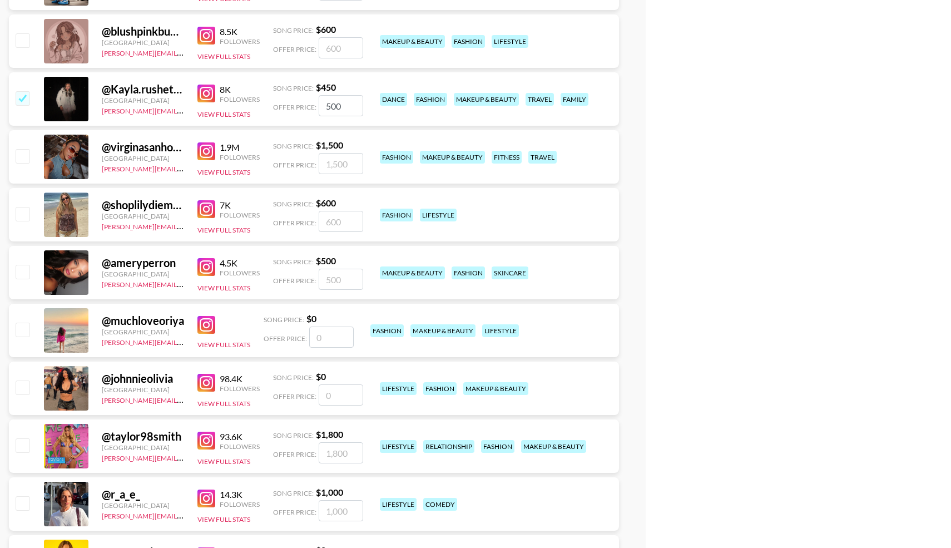
click at [24, 268] on input "checkbox" at bounding box center [22, 271] width 13 height 13
checkbox input "true"
type input "500"
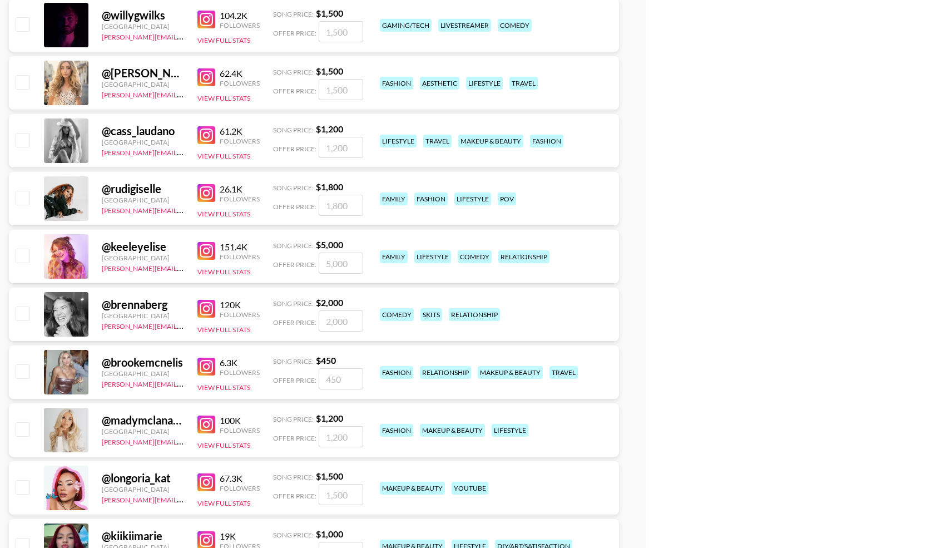
scroll to position [4019, 0]
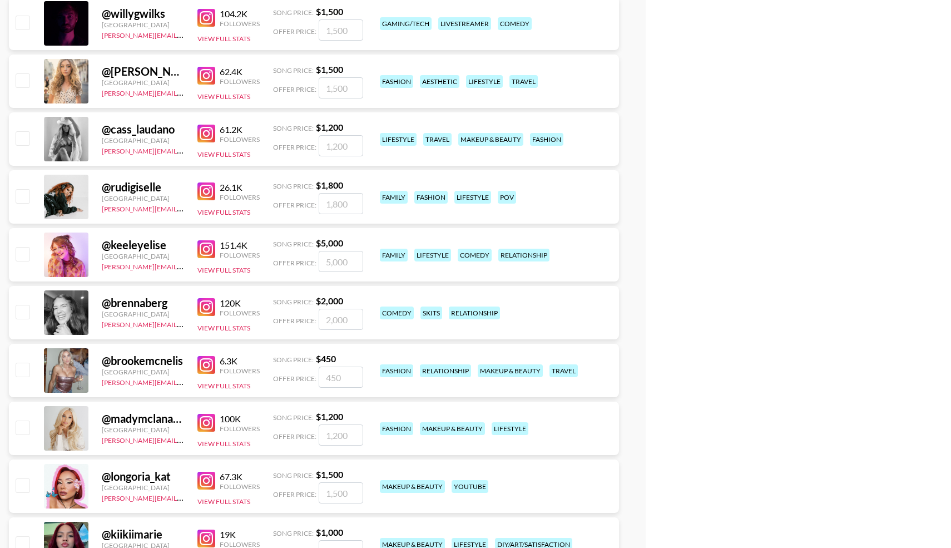
click at [29, 370] on input "checkbox" at bounding box center [22, 369] width 13 height 13
checkbox input "true"
drag, startPoint x: 348, startPoint y: 379, endPoint x: 297, endPoint y: 367, distance: 52.6
click at [297, 367] on div "Offer Price: 450" at bounding box center [318, 376] width 90 height 21
type input "500"
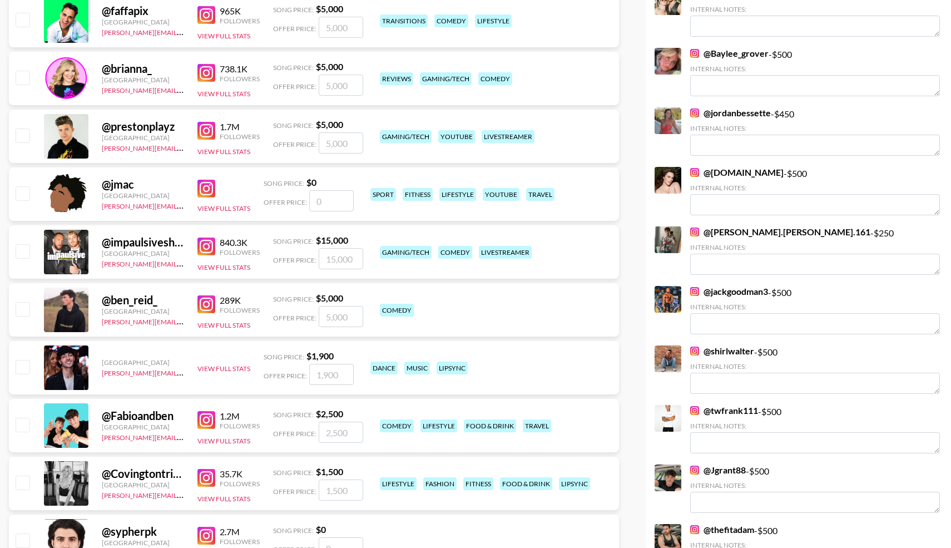
scroll to position [0, 0]
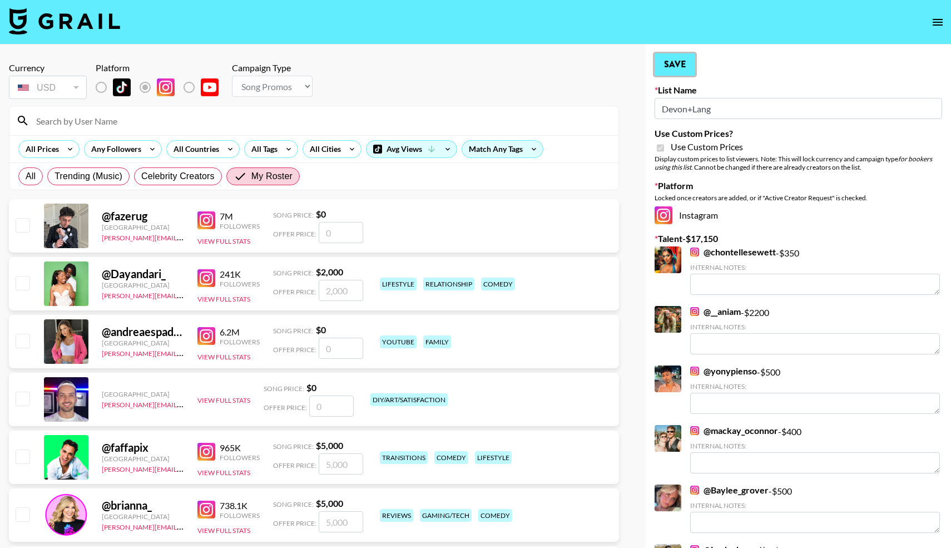
click at [667, 61] on button "Save" at bounding box center [674, 64] width 41 height 22
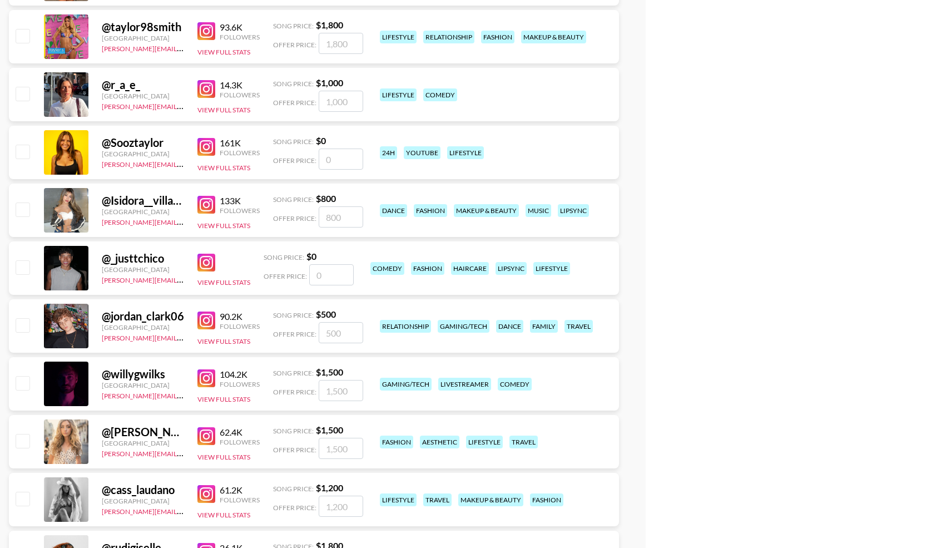
scroll to position [3758, 0]
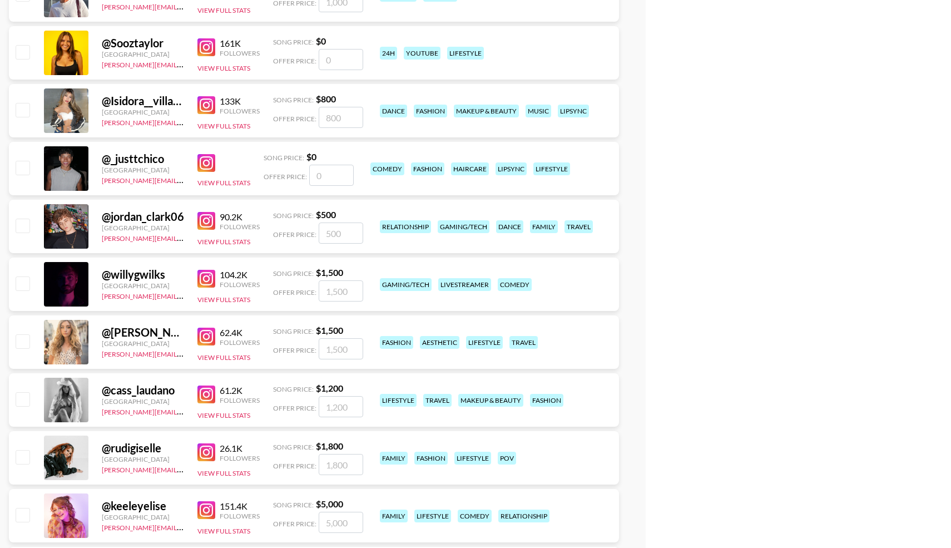
click at [25, 226] on input "checkbox" at bounding box center [22, 225] width 13 height 13
checkbox input "true"
type input "500"
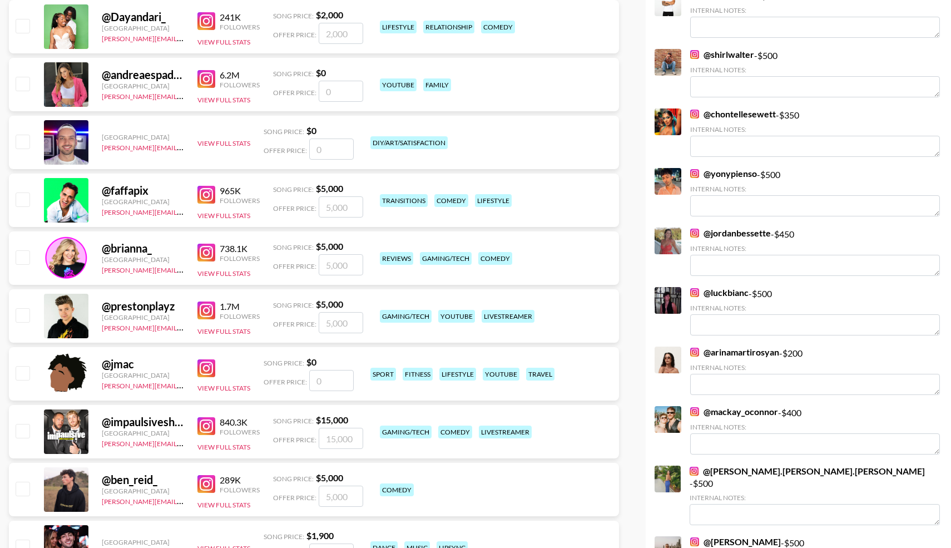
scroll to position [0, 0]
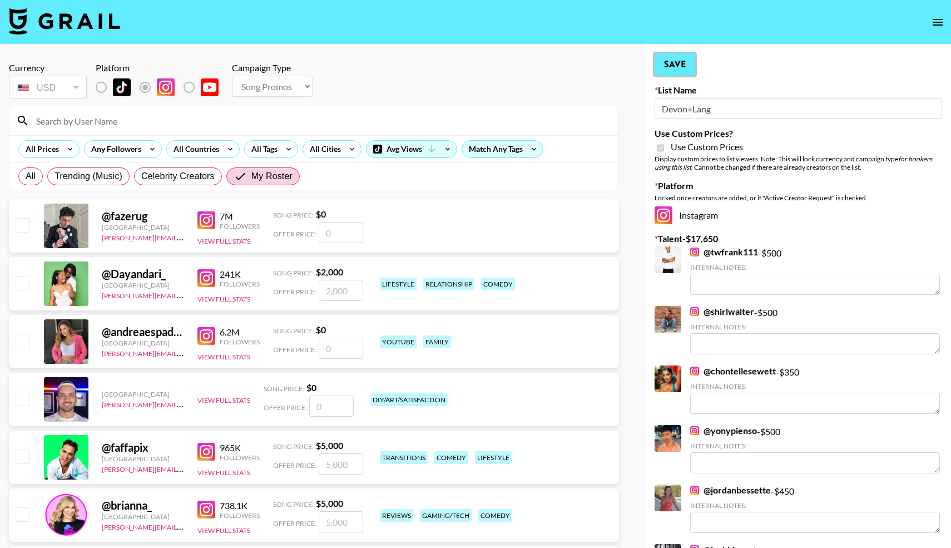
click at [668, 61] on button "Save" at bounding box center [674, 64] width 41 height 22
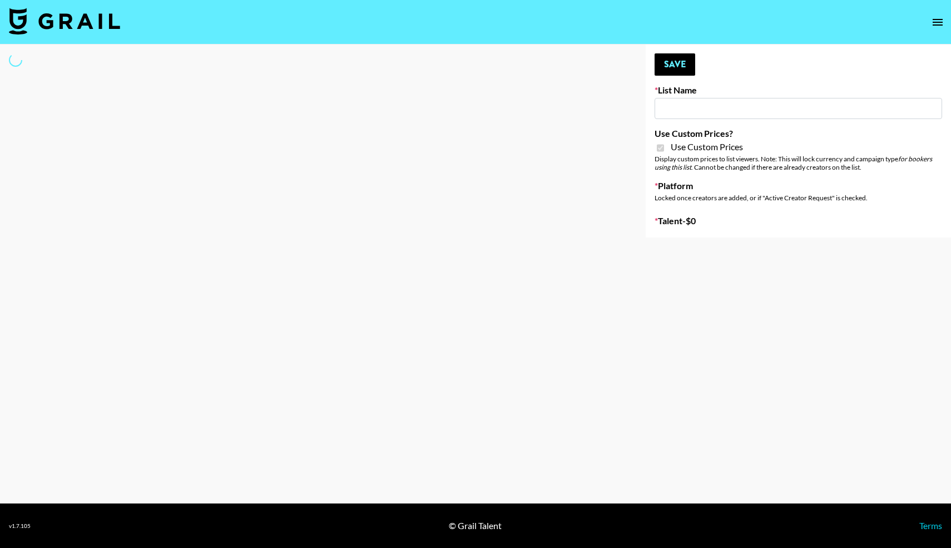
type input "LISEN Watch"
checkbox input "true"
select select "Brand"
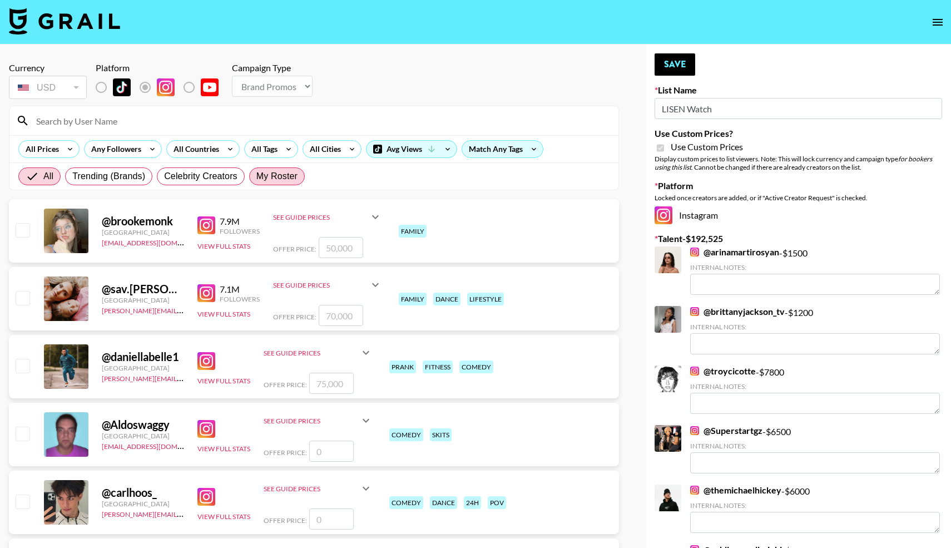
click at [274, 178] on span "My Roster" at bounding box center [276, 176] width 41 height 13
click at [256, 176] on input "My Roster" at bounding box center [256, 176] width 0 height 0
radio input "true"
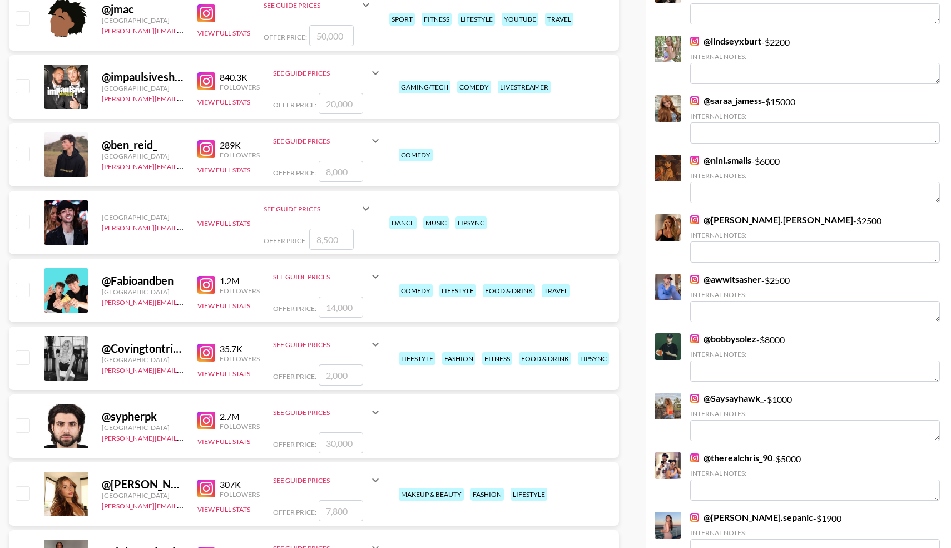
scroll to position [685, 0]
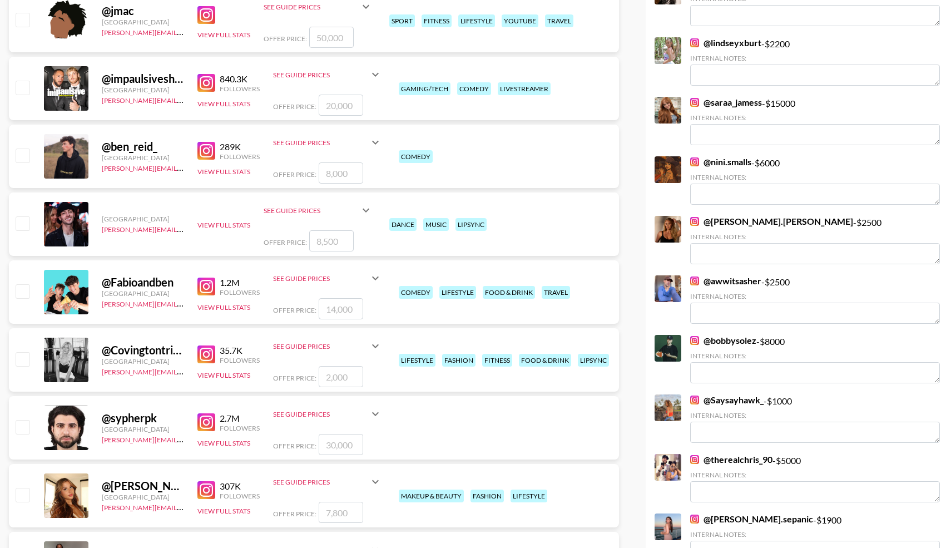
click at [20, 157] on input "checkbox" at bounding box center [22, 154] width 13 height 13
checkbox input "true"
type input "8000"
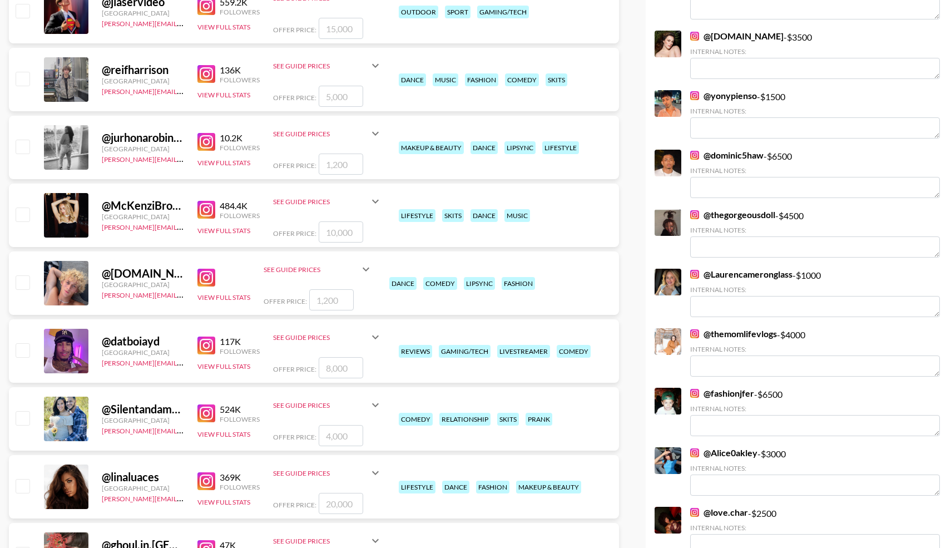
scroll to position [1647, 0]
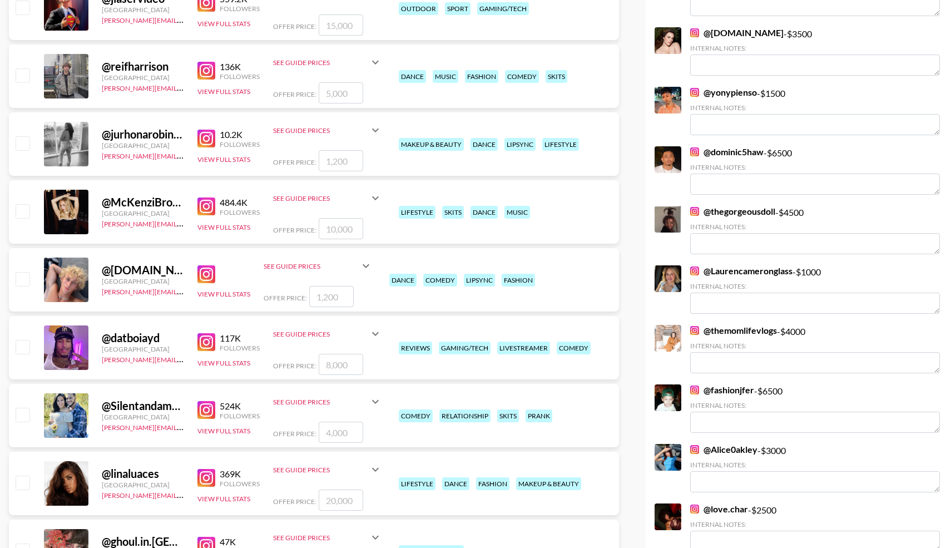
click at [18, 279] on input "checkbox" at bounding box center [22, 278] width 13 height 13
checkbox input "true"
type input "1200"
click at [21, 420] on input "checkbox" at bounding box center [22, 414] width 13 height 13
checkbox input "true"
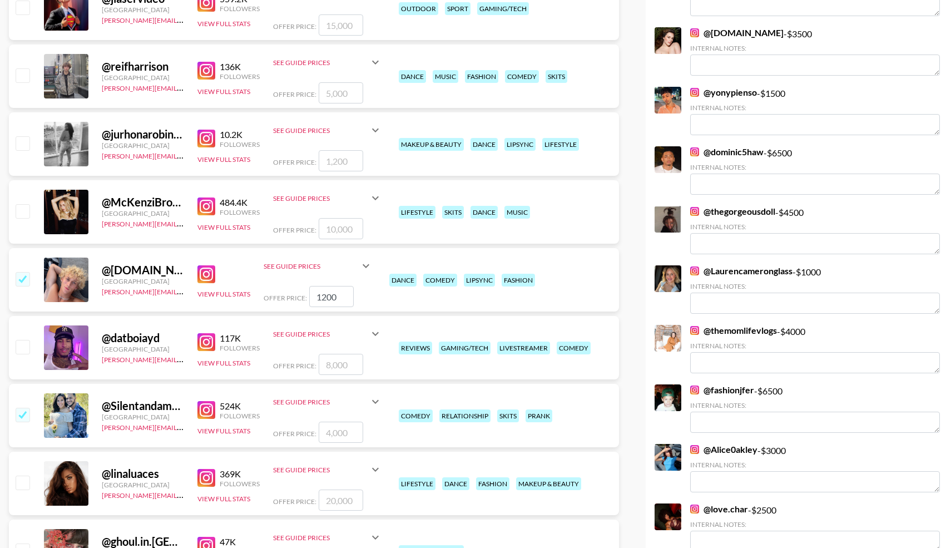
type input "4000"
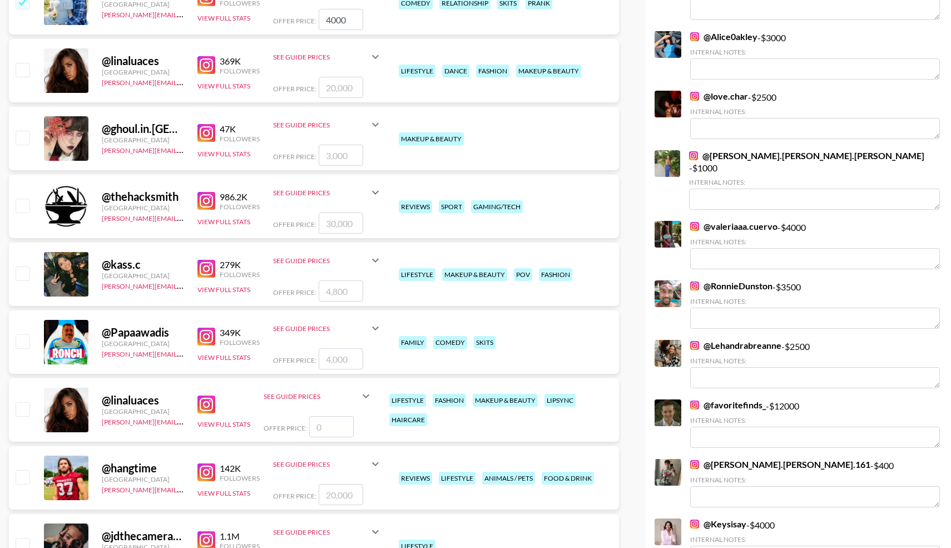
scroll to position [2061, 0]
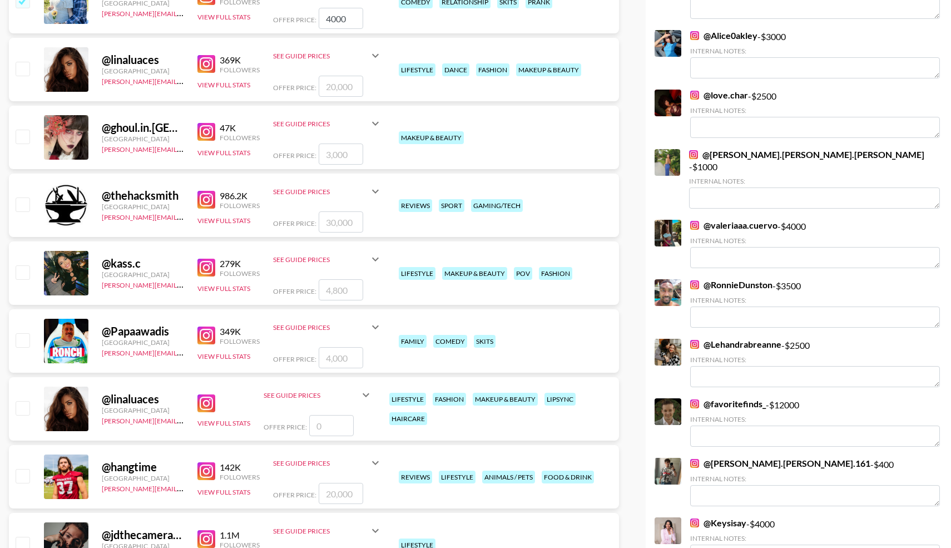
click at [26, 338] on input "checkbox" at bounding box center [22, 339] width 13 height 13
checkbox input "true"
type input "4000"
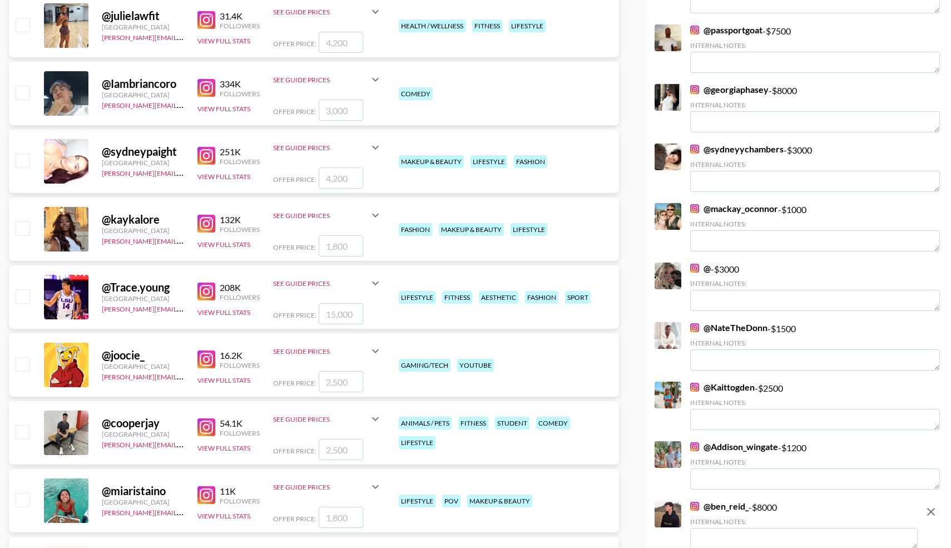
scroll to position [2864, 0]
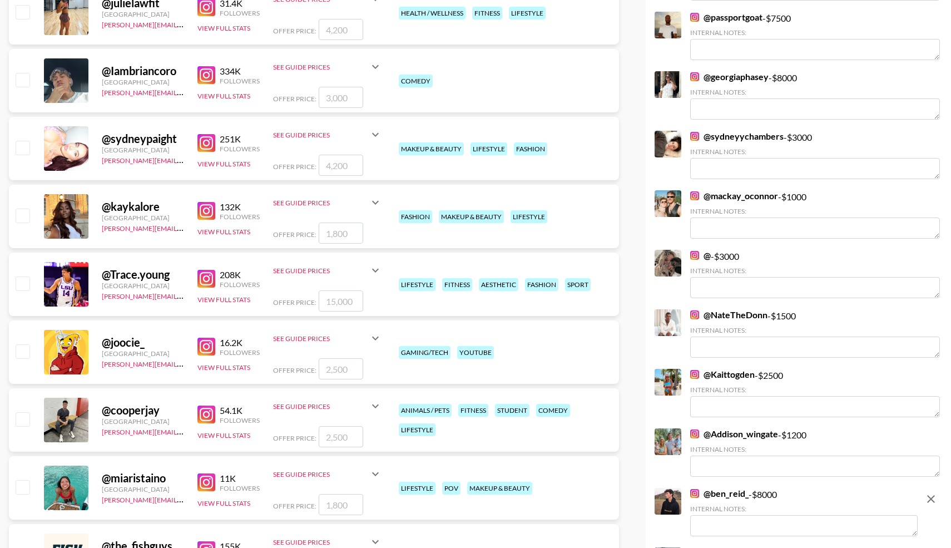
click at [26, 280] on input "checkbox" at bounding box center [22, 282] width 13 height 13
checkbox input "true"
type input "15000"
click at [23, 419] on input "checkbox" at bounding box center [22, 418] width 13 height 13
checkbox input "true"
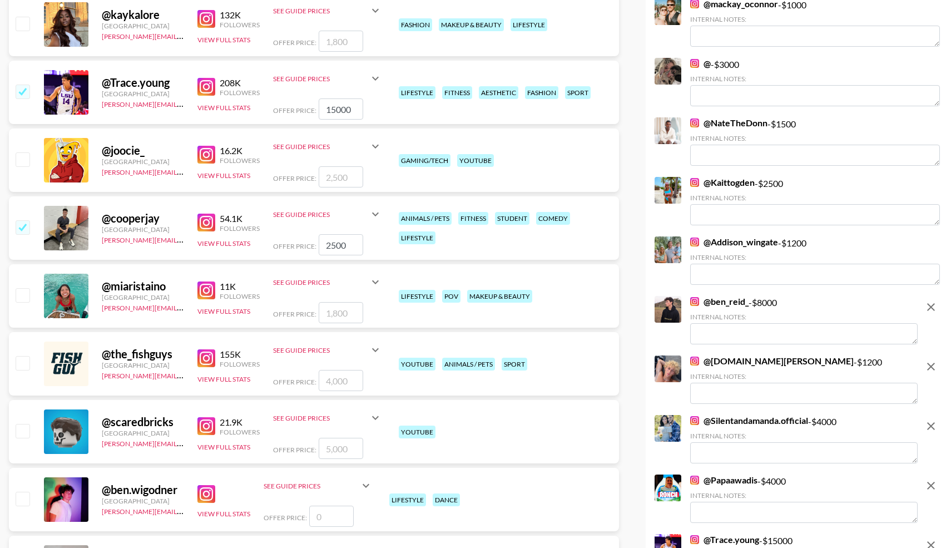
scroll to position [3087, 0]
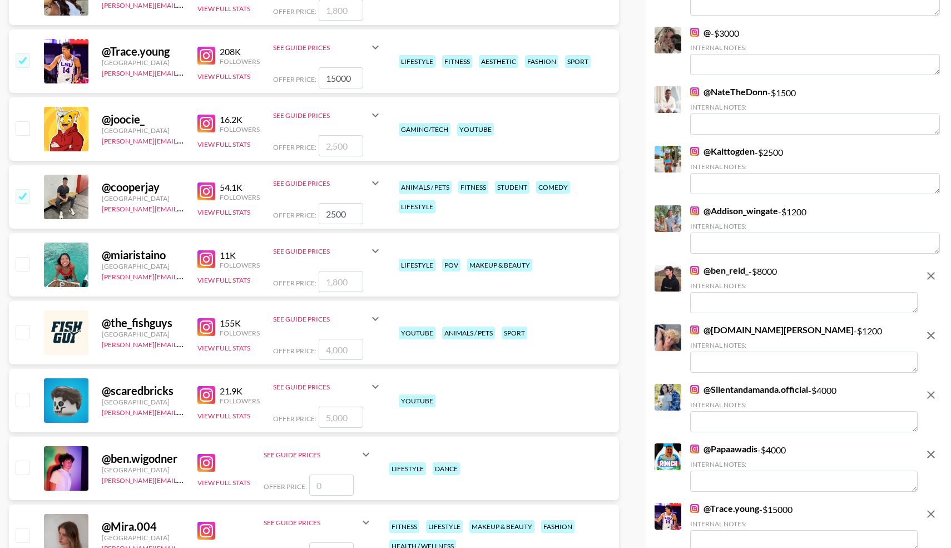
drag, startPoint x: 343, startPoint y: 213, endPoint x: 309, endPoint y: 215, distance: 34.0
click at [309, 215] on div "Offer Price: 2500" at bounding box center [327, 213] width 109 height 21
type input "4500"
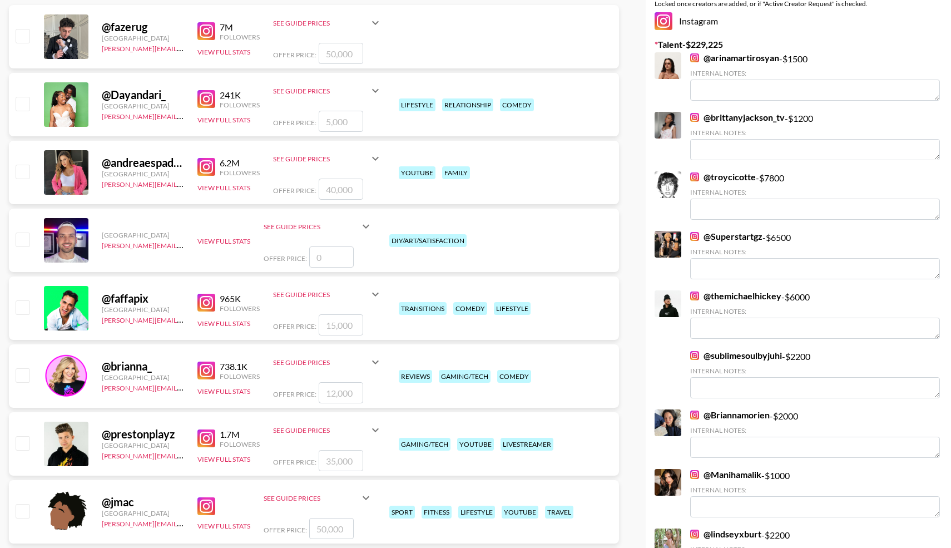
scroll to position [0, 0]
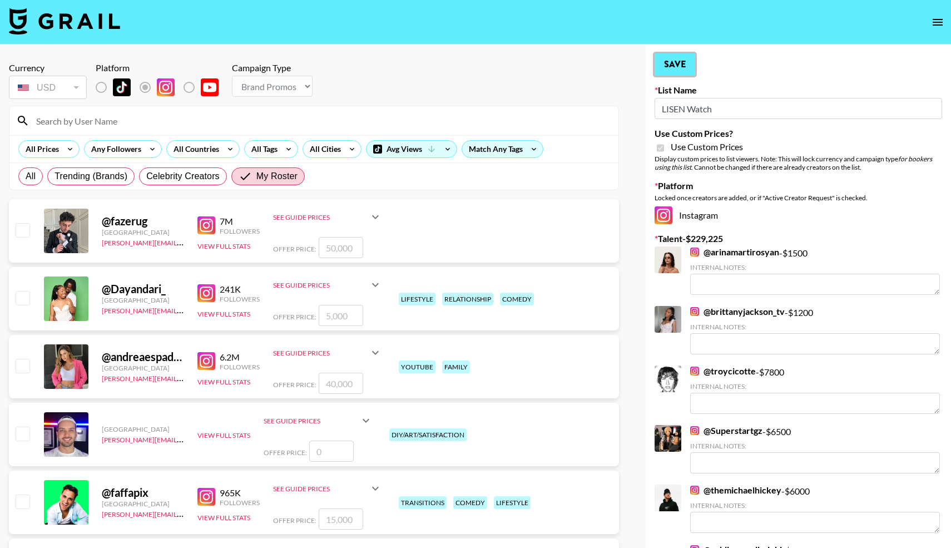
click at [672, 63] on button "Save" at bounding box center [674, 64] width 41 height 22
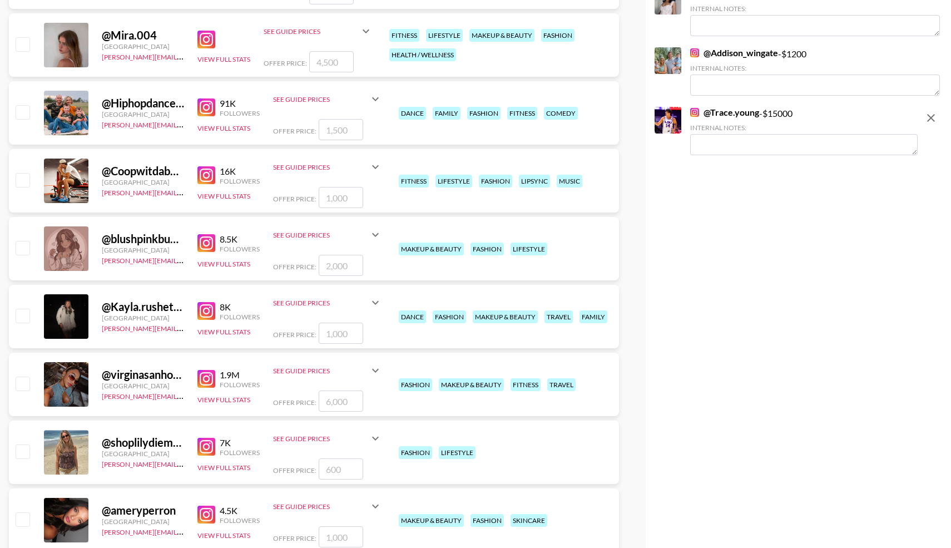
scroll to position [3579, 0]
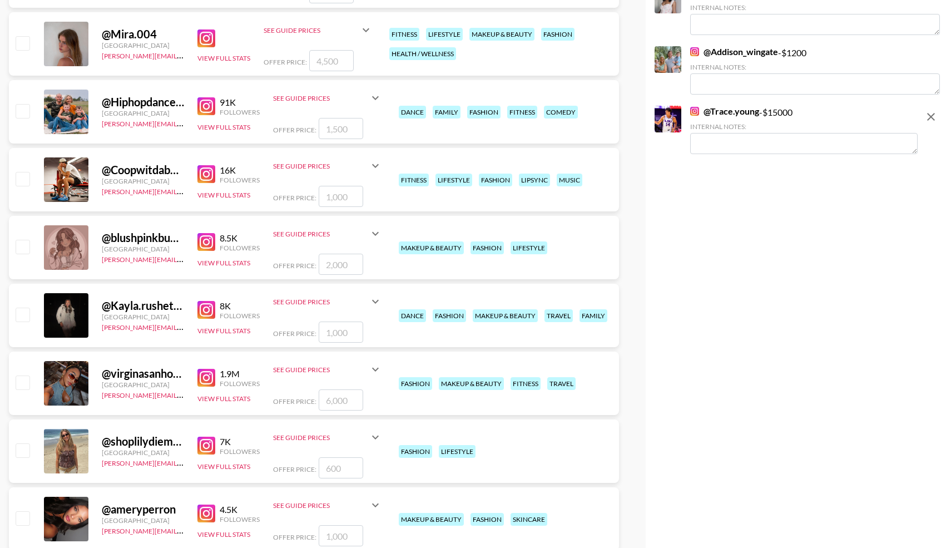
click at [24, 178] on input "checkbox" at bounding box center [22, 178] width 13 height 13
checkbox input "true"
type input "1000"
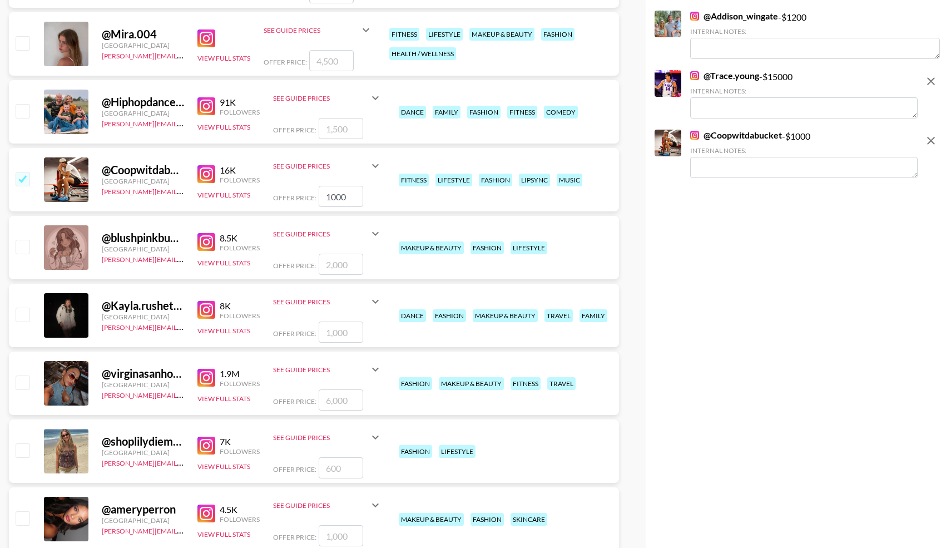
click at [21, 313] on input "checkbox" at bounding box center [22, 313] width 13 height 13
checkbox input "true"
type input "1000"
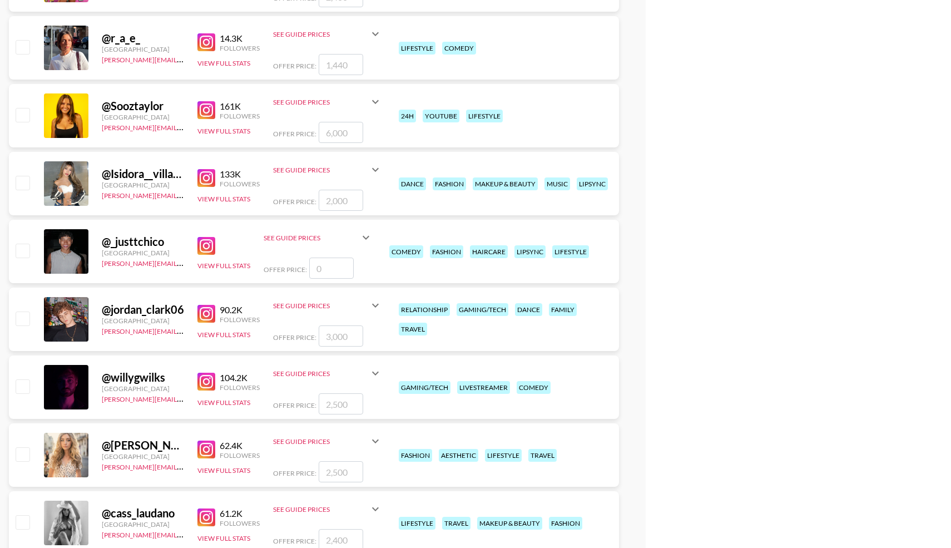
scroll to position [4324, 0]
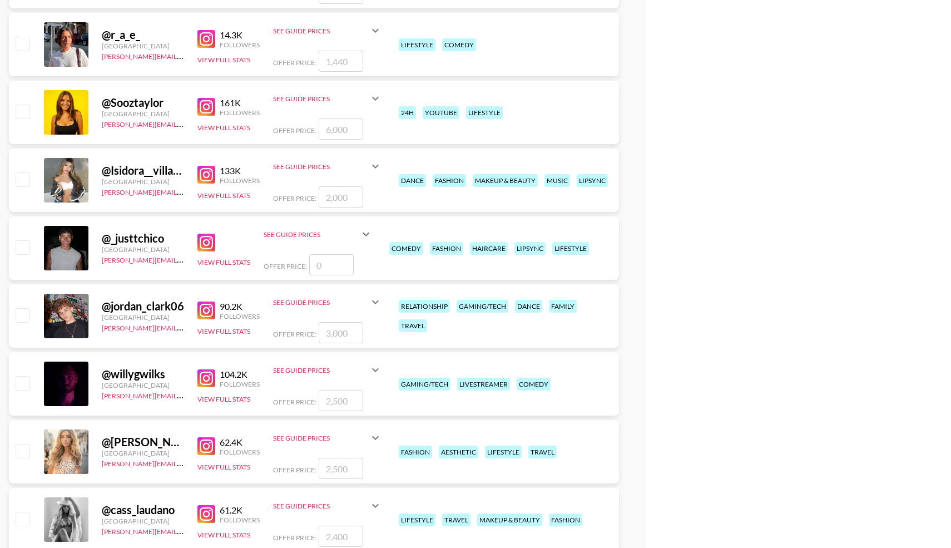
click at [22, 320] on input "checkbox" at bounding box center [22, 314] width 13 height 13
checkbox input "true"
drag, startPoint x: 350, startPoint y: 329, endPoint x: 301, endPoint y: 328, distance: 48.4
click at [301, 328] on div "Offer Price: 3000" at bounding box center [327, 332] width 109 height 21
type input "1500"
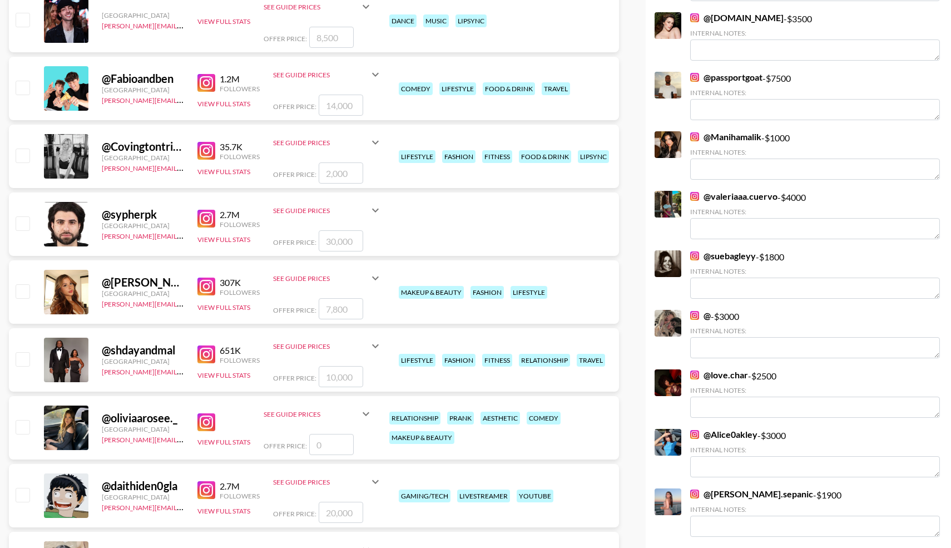
scroll to position [0, 0]
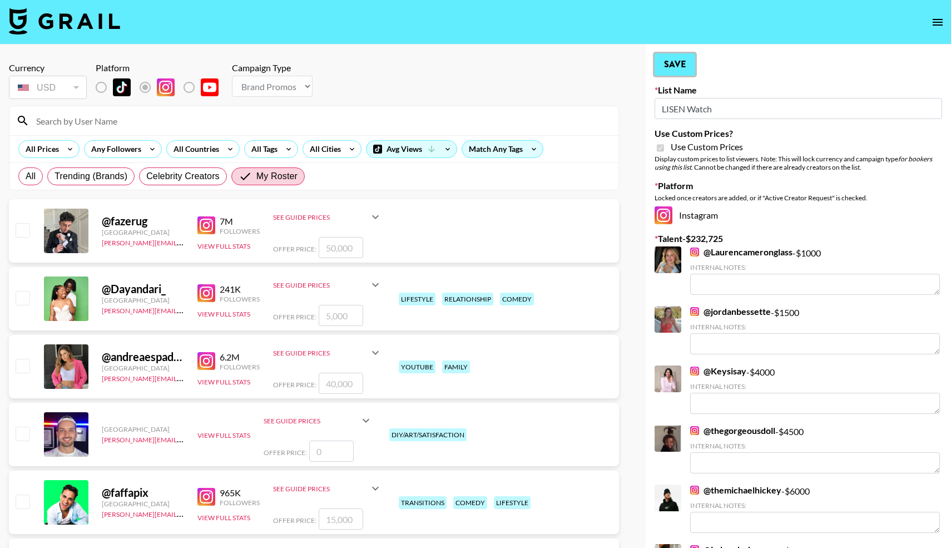
click at [672, 71] on button "Save" at bounding box center [674, 64] width 41 height 22
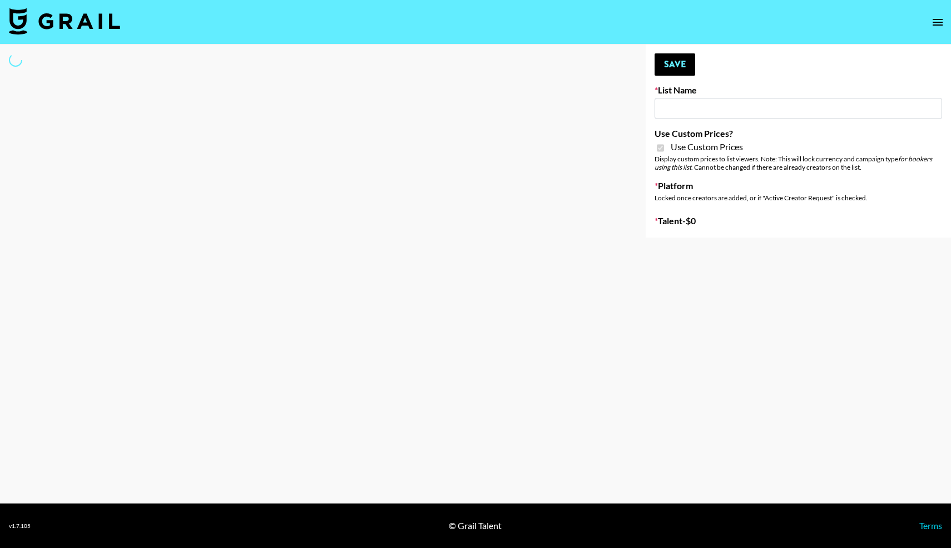
type input "Hetras"
checkbox input "true"
select select "Brand"
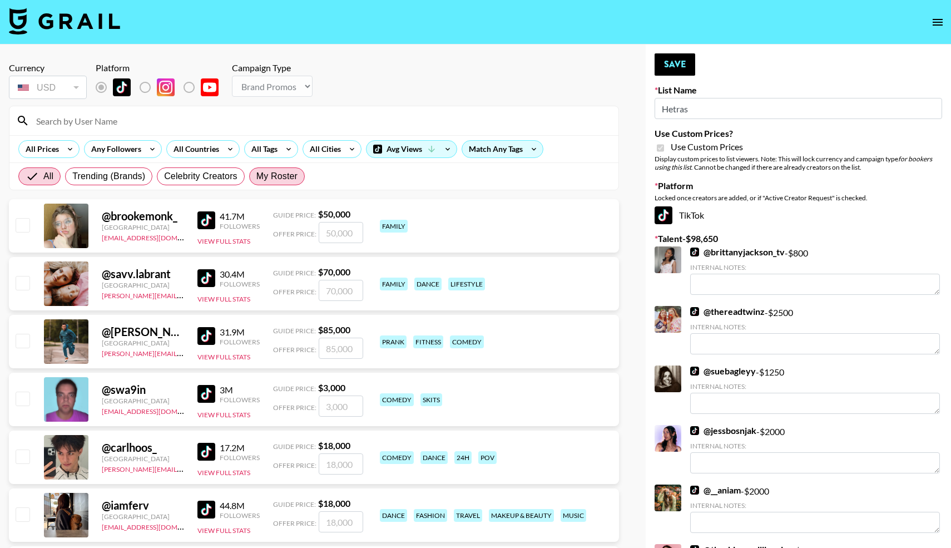
click at [265, 176] on span "My Roster" at bounding box center [276, 176] width 41 height 13
click at [256, 176] on input "My Roster" at bounding box center [256, 176] width 0 height 0
radio input "true"
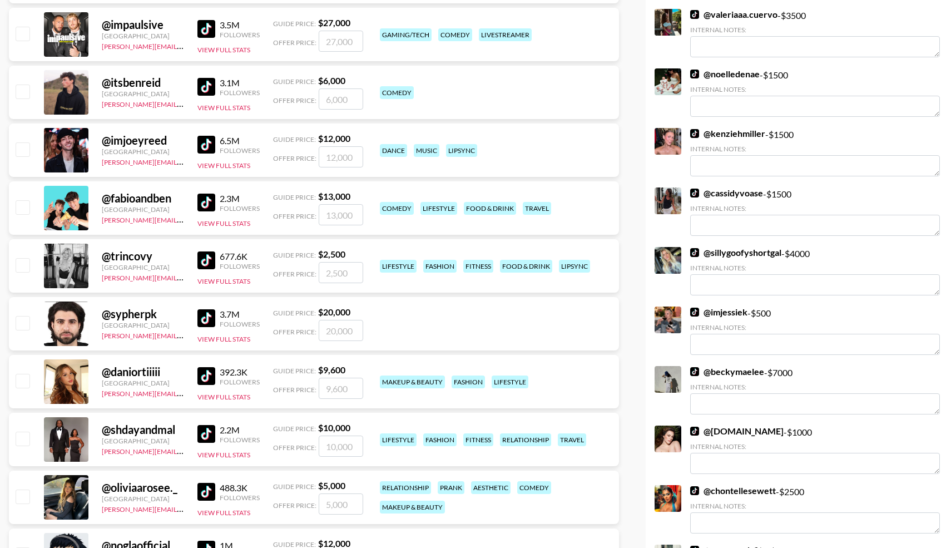
scroll to position [656, 0]
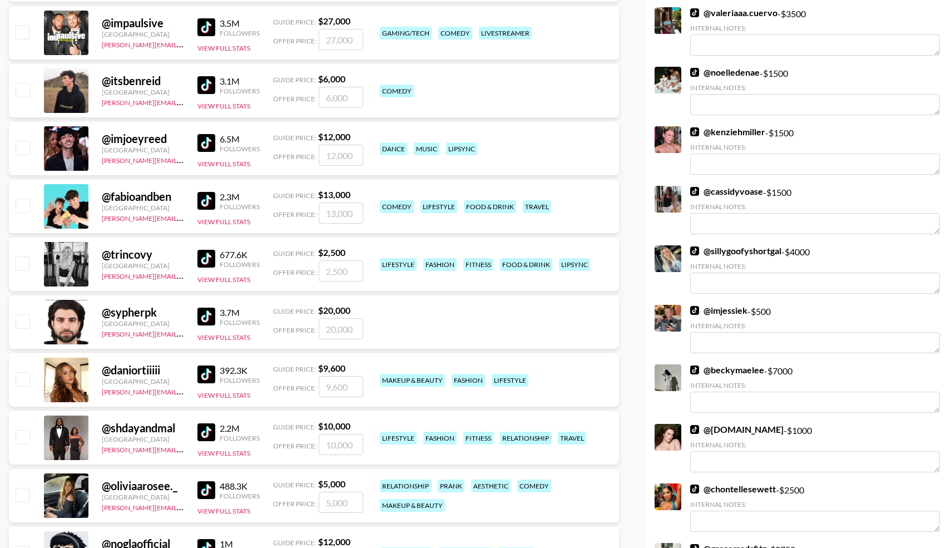
click at [24, 261] on input "checkbox" at bounding box center [22, 262] width 13 height 13
checkbox input "true"
type input "2500"
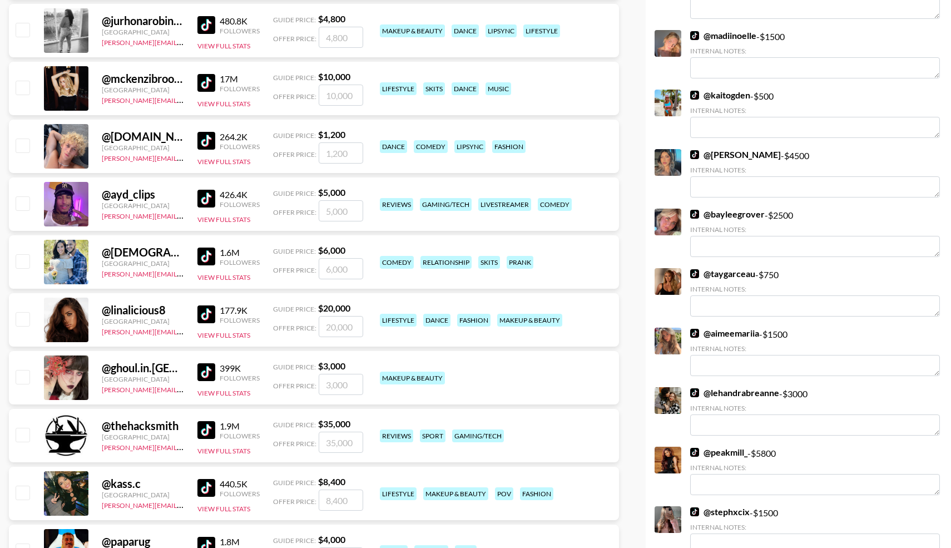
scroll to position [1535, 0]
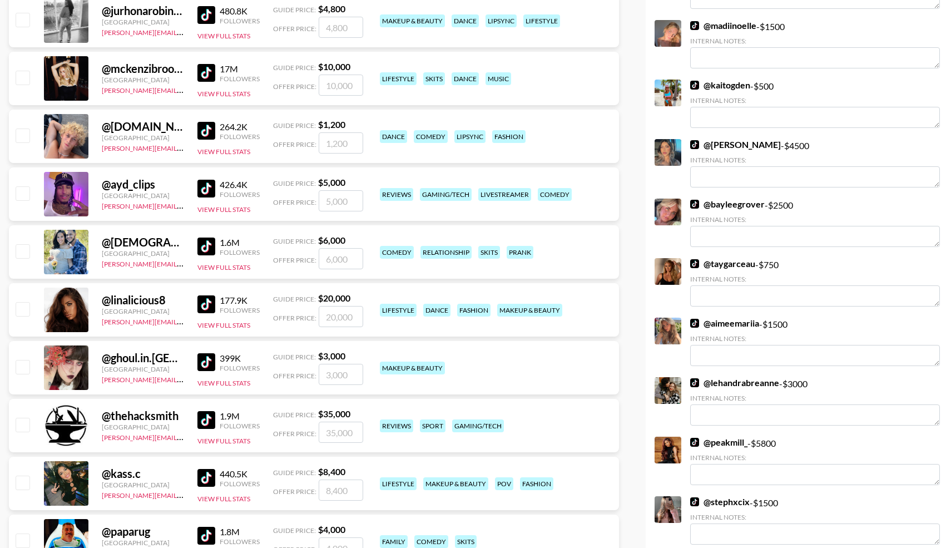
click at [20, 308] on input "checkbox" at bounding box center [22, 308] width 13 height 13
checkbox input "true"
type input "20000"
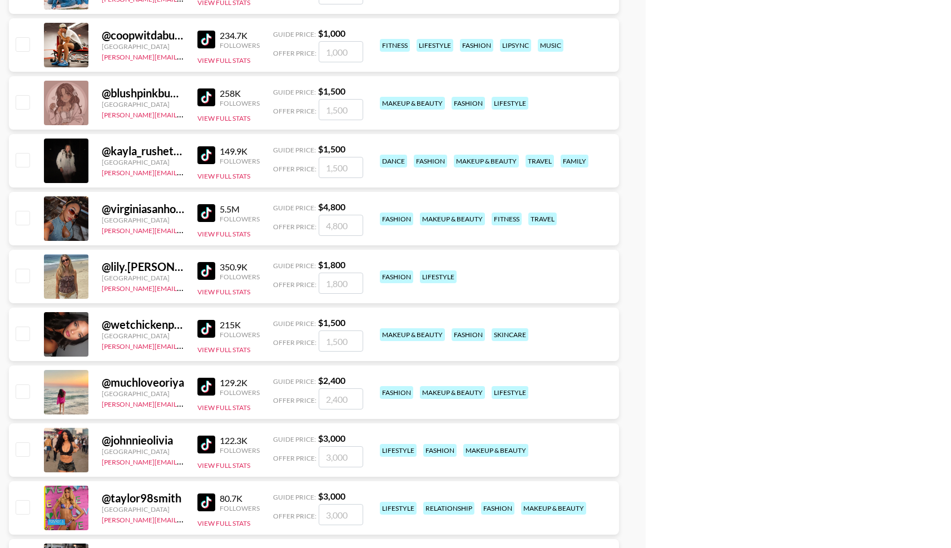
scroll to position [3192, 0]
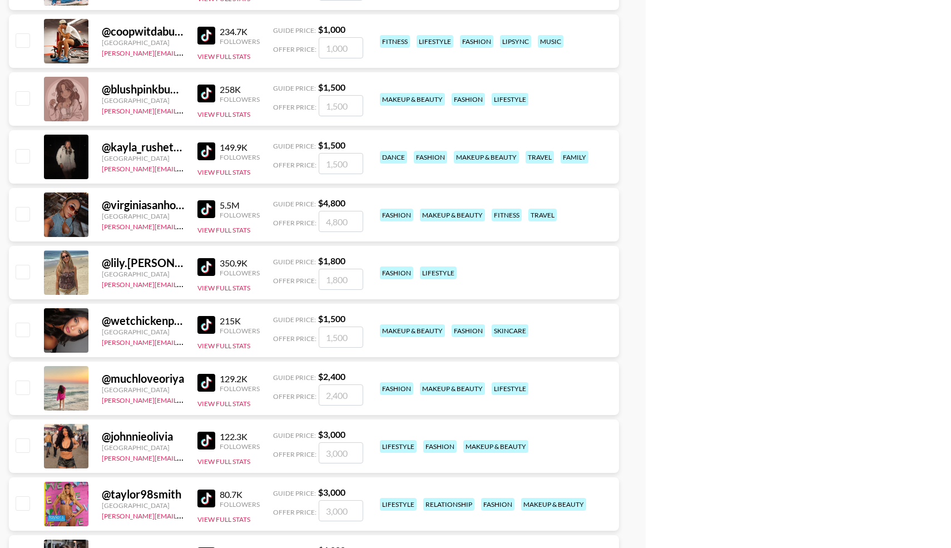
click at [16, 335] on input "checkbox" at bounding box center [22, 329] width 13 height 13
checkbox input "true"
type input "1500"
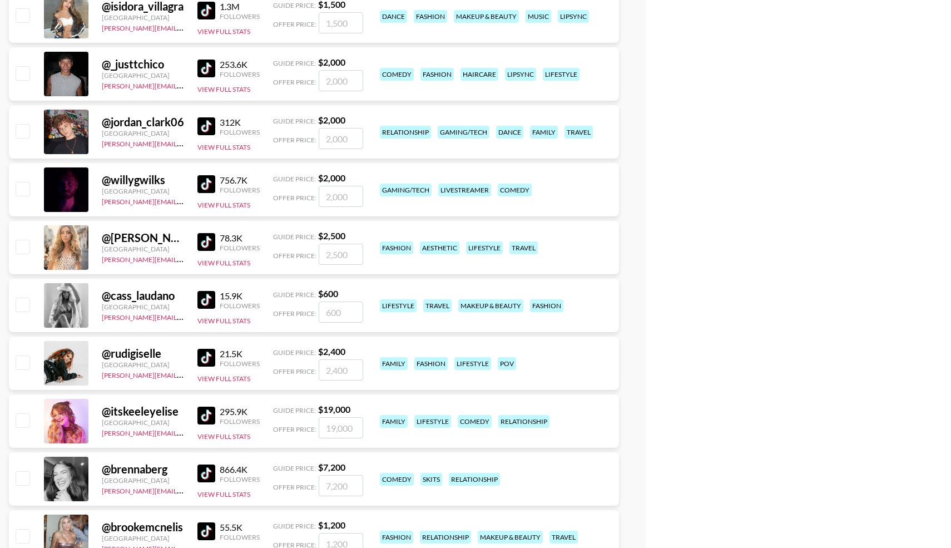
scroll to position [3855, 0]
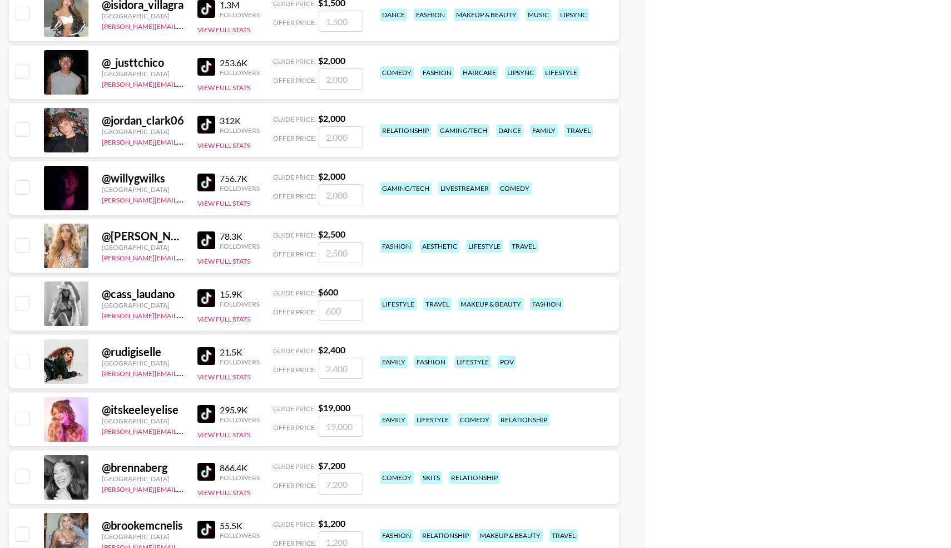
click at [25, 250] on input "checkbox" at bounding box center [22, 244] width 13 height 13
checkbox input "true"
type input "2500"
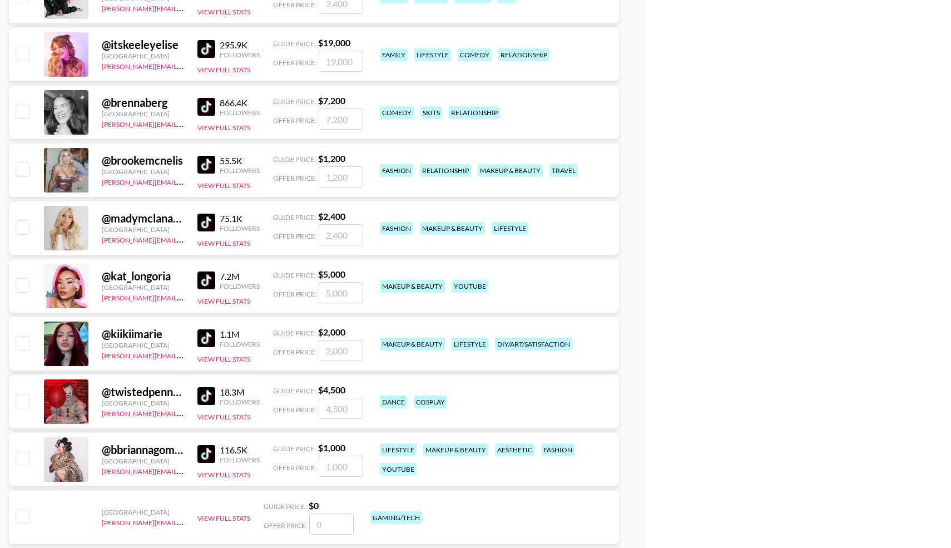
scroll to position [4233, 0]
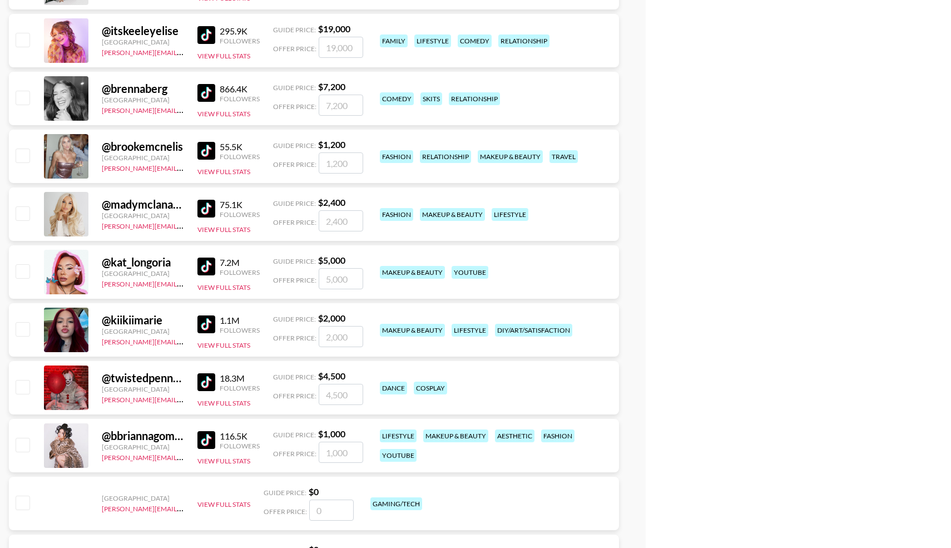
click at [17, 442] on input "checkbox" at bounding box center [22, 444] width 13 height 13
checkbox input "true"
type input "1000"
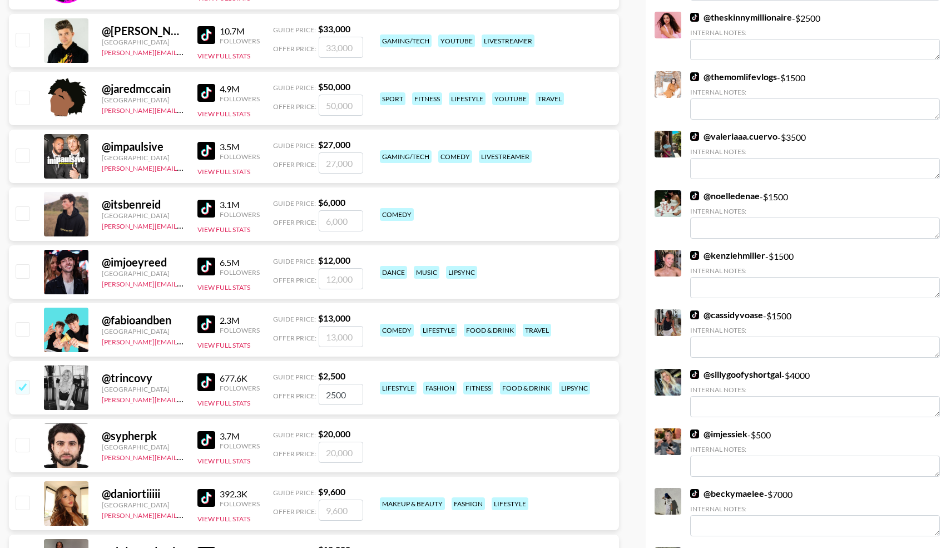
scroll to position [0, 0]
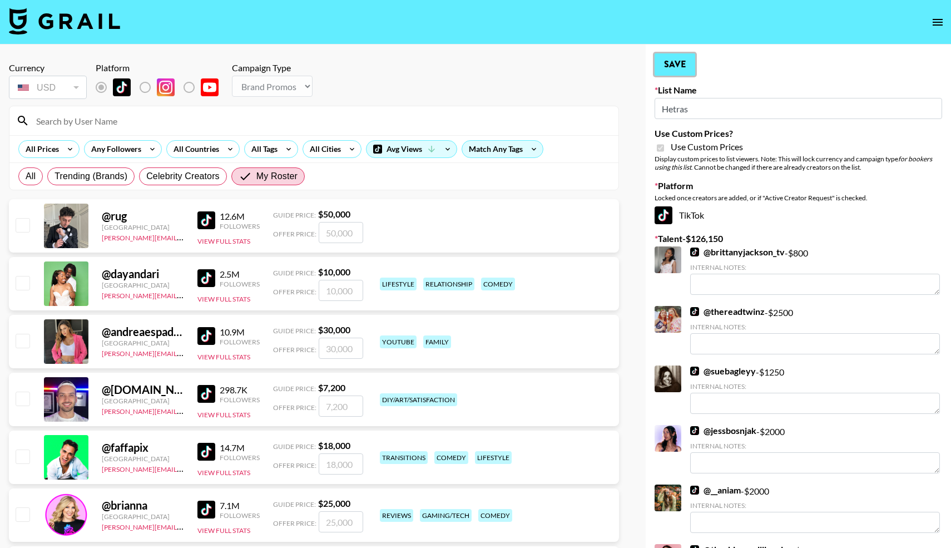
click at [676, 64] on button "Save" at bounding box center [674, 64] width 41 height 22
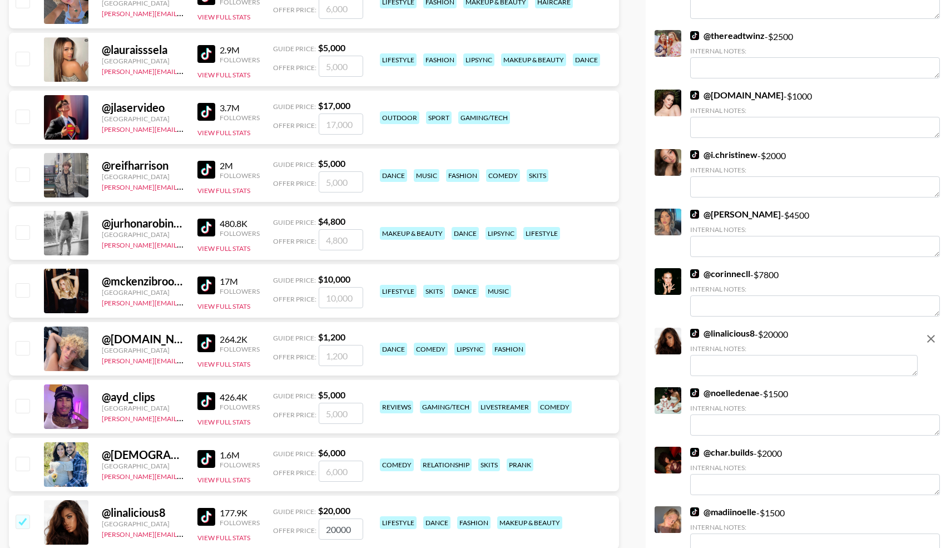
scroll to position [1337, 0]
